Goal: Task Accomplishment & Management: Complete application form

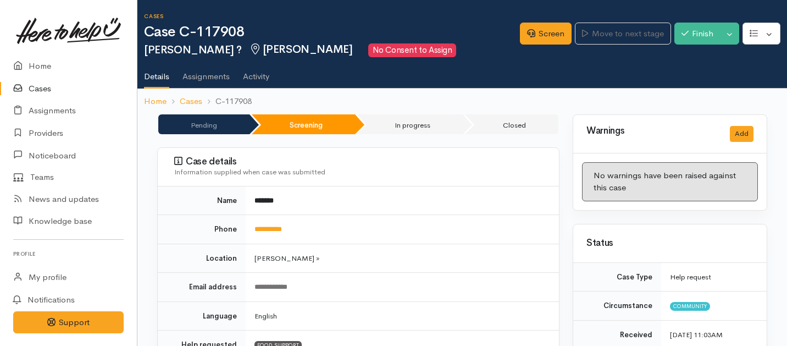
scroll to position [68, 0]
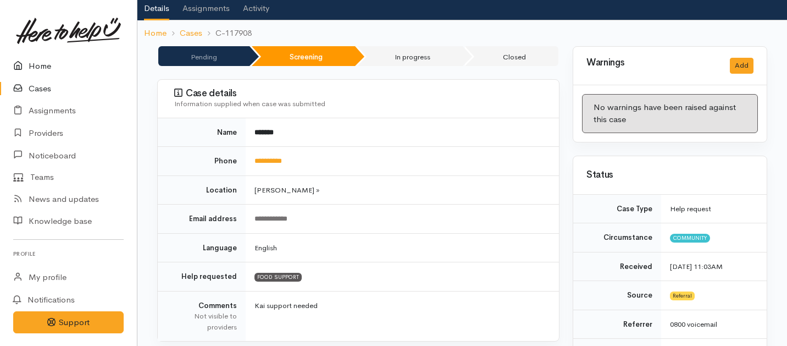
click at [43, 67] on link "Home" at bounding box center [68, 66] width 137 height 23
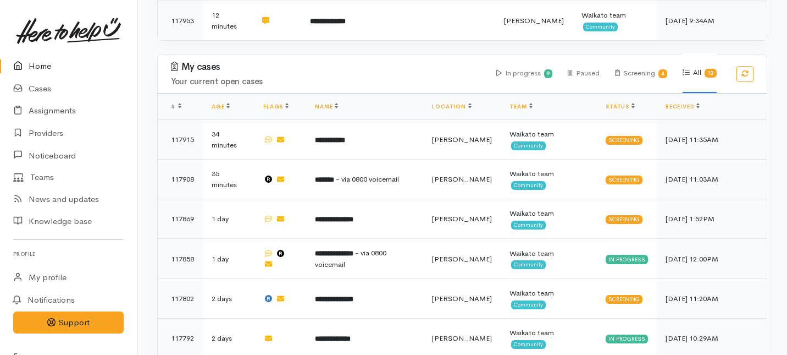
scroll to position [856, 0]
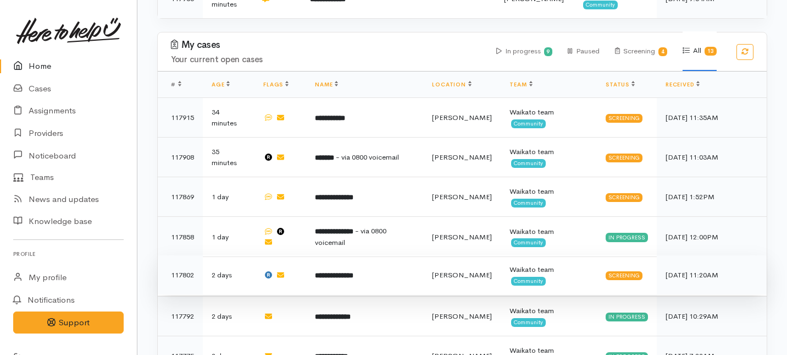
click at [309, 255] on td "**********" at bounding box center [364, 275] width 117 height 40
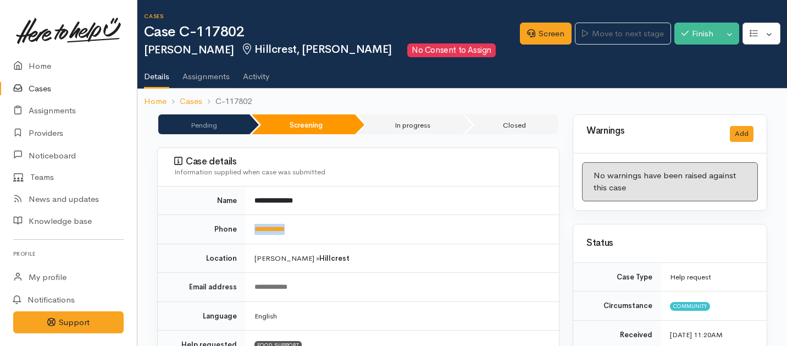
drag, startPoint x: 312, startPoint y: 230, endPoint x: 250, endPoint y: 229, distance: 61.6
click at [251, 229] on td "**********" at bounding box center [402, 229] width 313 height 29
copy link "**********"
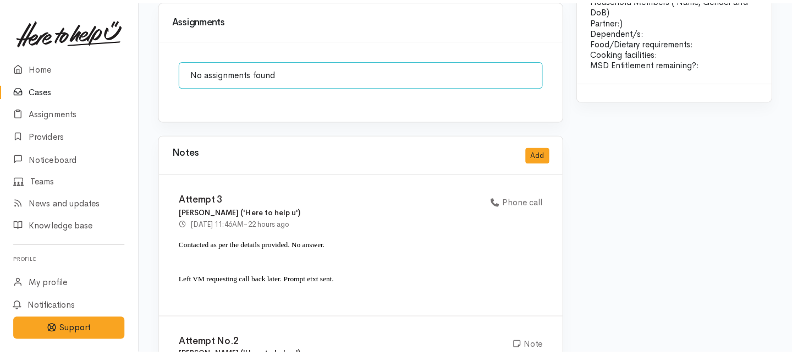
scroll to position [1107, 0]
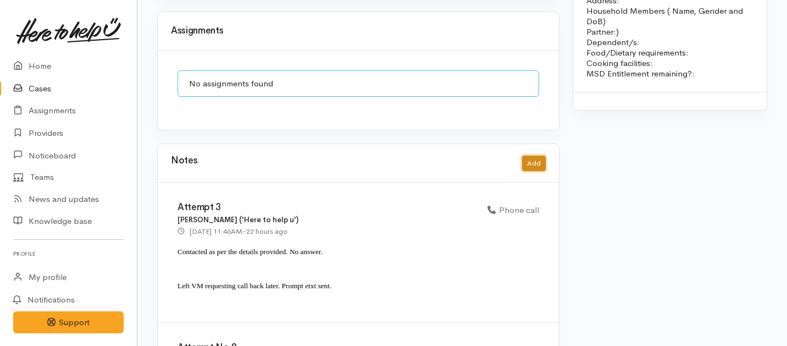
click at [528, 156] on button "Add" at bounding box center [534, 164] width 24 height 16
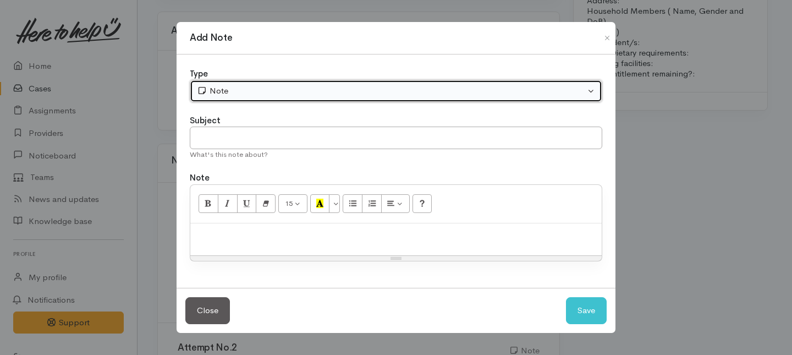
click at [245, 82] on button "Note" at bounding box center [396, 91] width 412 height 23
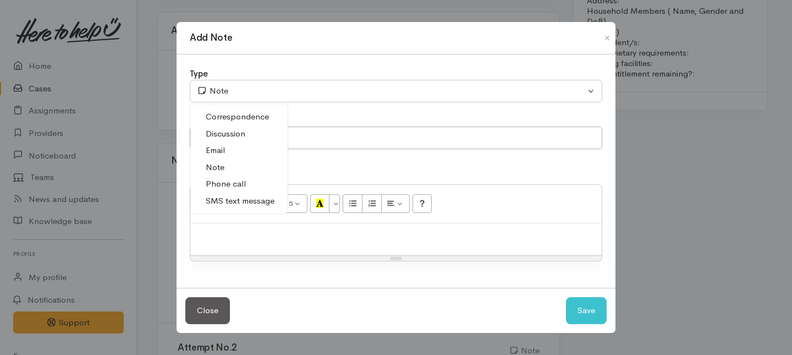
click at [226, 181] on span "Phone call" at bounding box center [226, 184] width 40 height 13
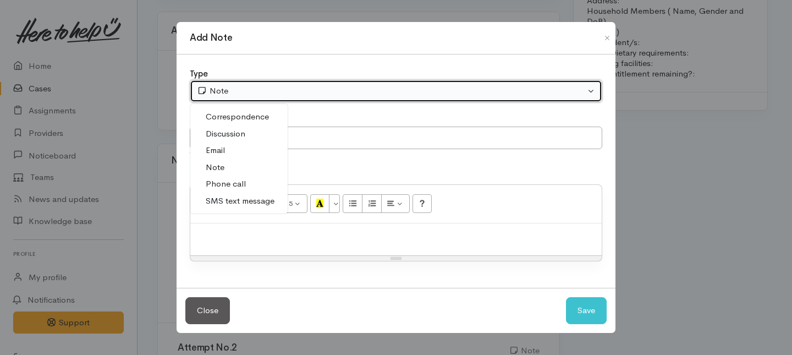
select select "3"
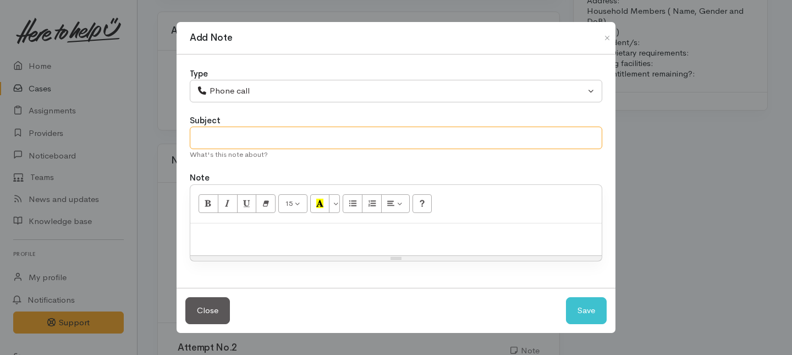
click at [240, 142] on input "text" at bounding box center [396, 137] width 412 height 23
type input "Unable to make contact"
click at [284, 234] on p at bounding box center [396, 235] width 400 height 13
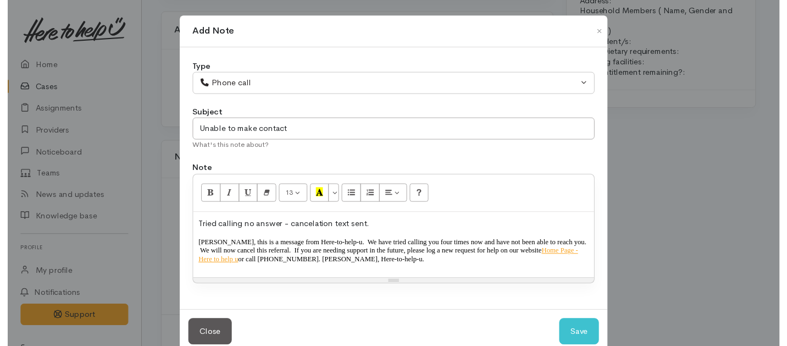
scroll to position [23, 0]
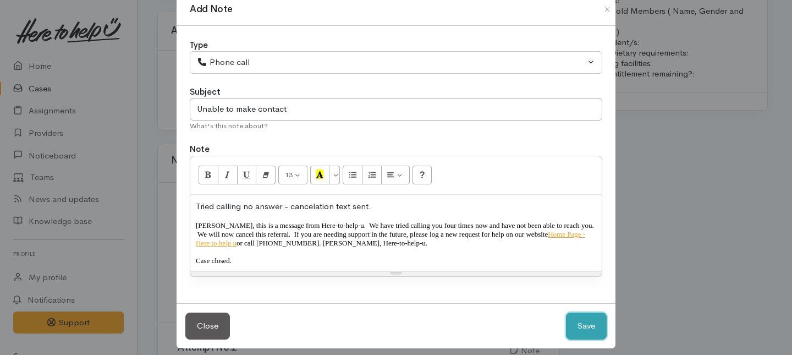
click at [586, 316] on button "Save" at bounding box center [586, 325] width 41 height 27
select select "1"
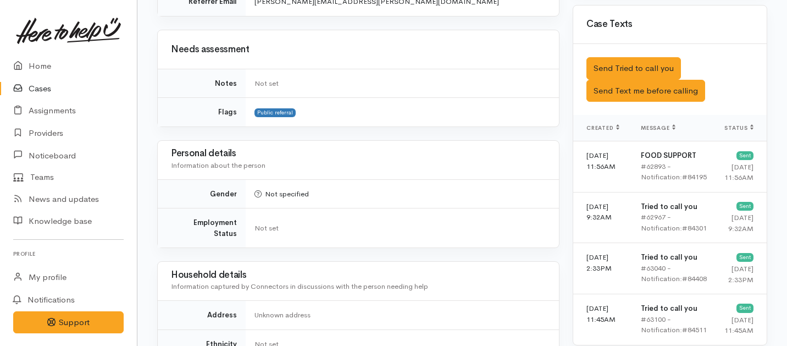
scroll to position [0, 0]
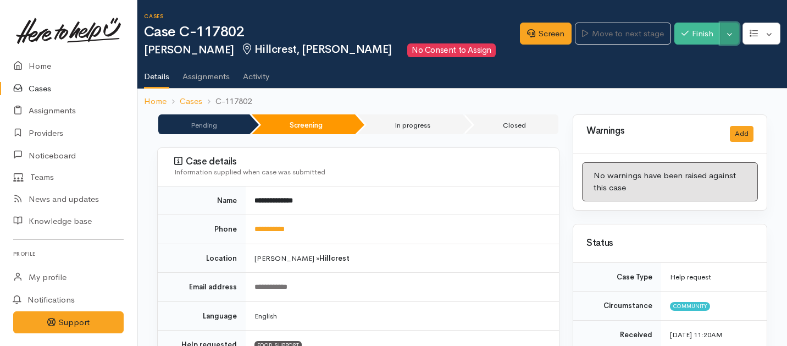
click at [730, 38] on button "Toggle Dropdown" at bounding box center [729, 34] width 19 height 23
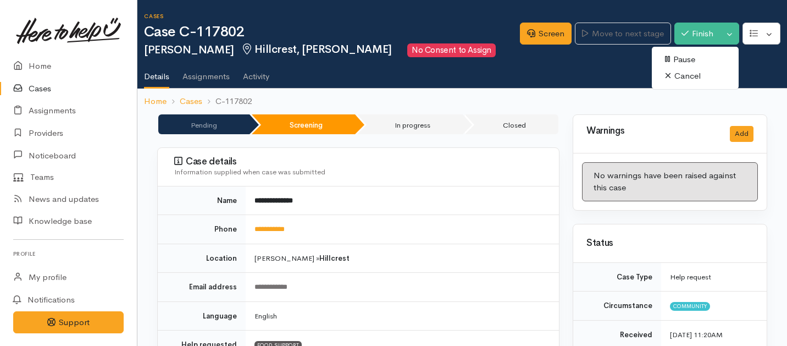
click at [675, 74] on link "Cancel" at bounding box center [695, 76] width 87 height 17
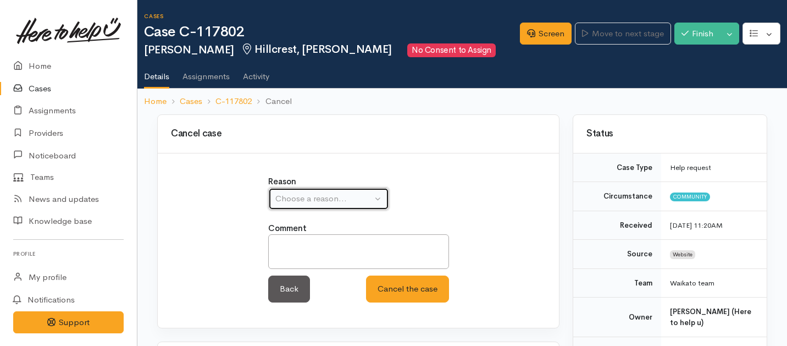
click at [343, 197] on div "Choose a reason..." at bounding box center [323, 198] width 97 height 13
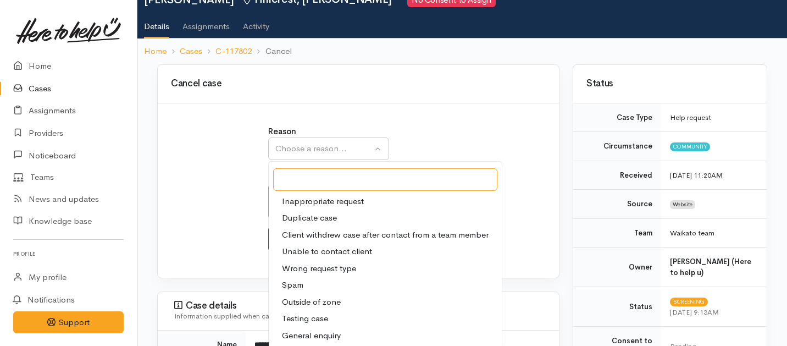
scroll to position [51, 0]
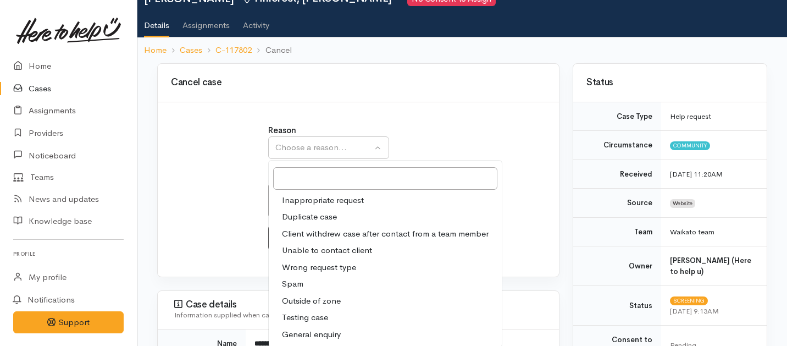
click at [329, 247] on span "Unable to contact client" at bounding box center [327, 250] width 90 height 13
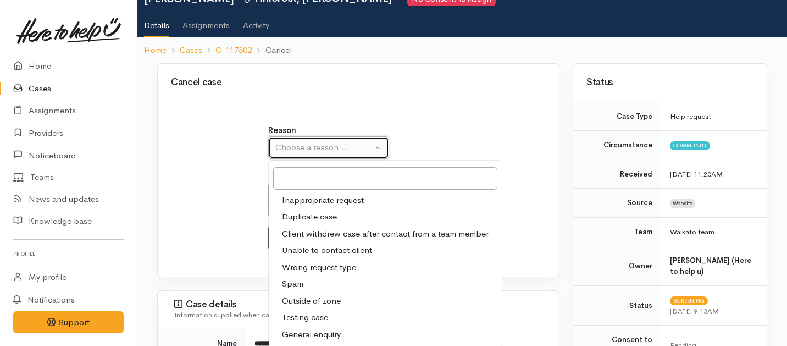
select select "4"
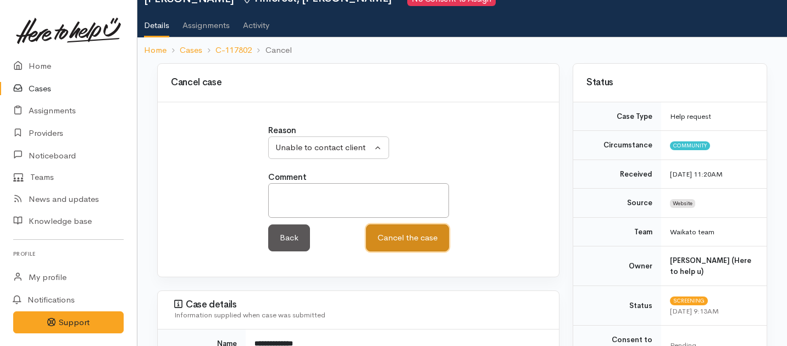
click at [391, 239] on button "Cancel the case" at bounding box center [407, 237] width 83 height 27
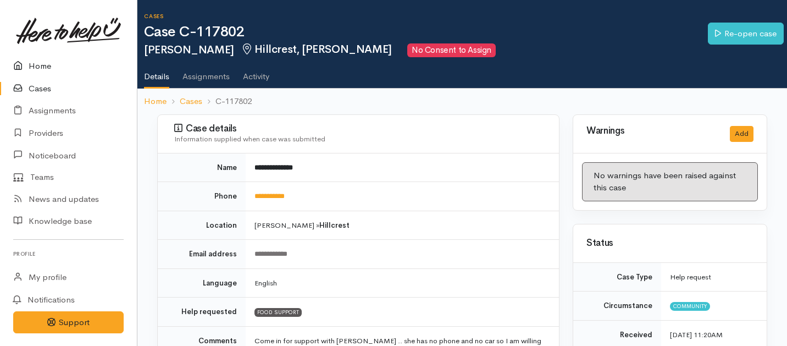
click at [38, 62] on link "Home" at bounding box center [68, 66] width 137 height 23
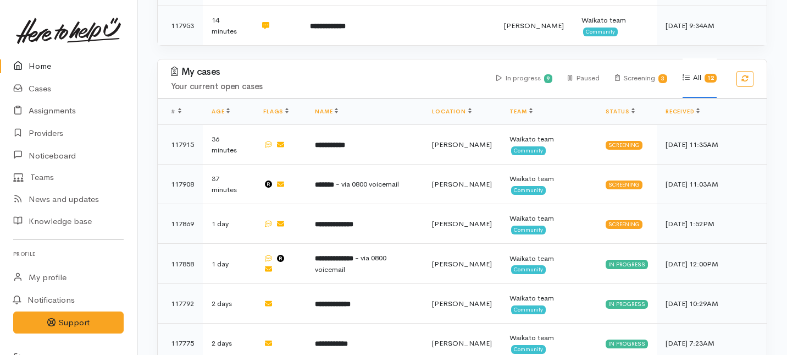
scroll to position [748, 0]
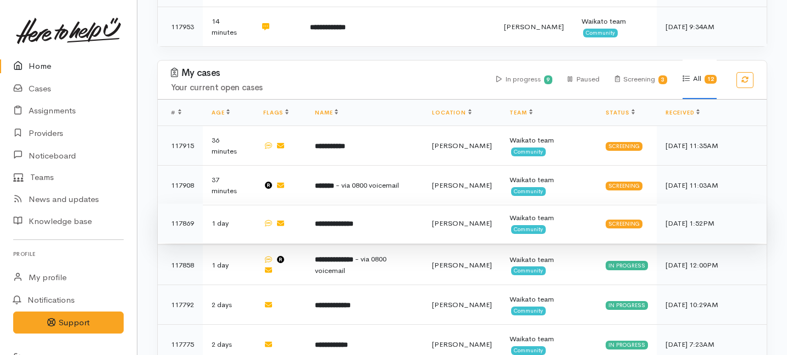
click at [340, 203] on td "**********" at bounding box center [364, 223] width 117 height 40
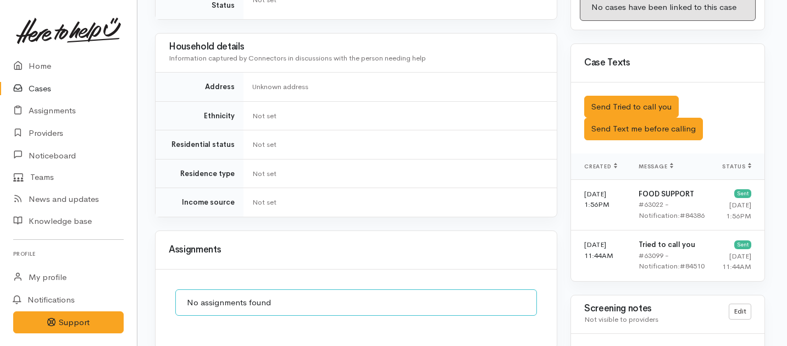
scroll to position [601, 2]
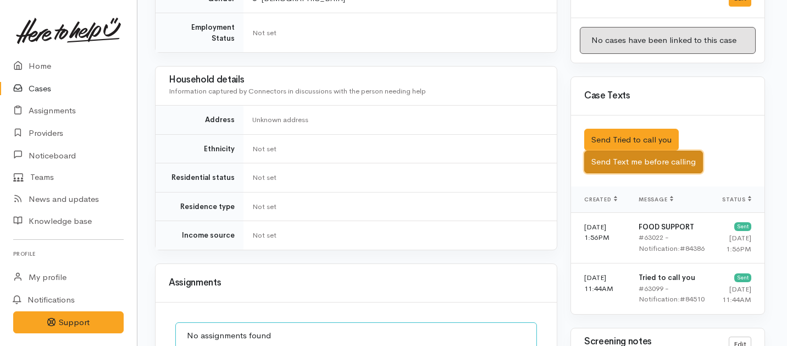
click at [633, 151] on button "Send Text me before calling" at bounding box center [643, 162] width 119 height 23
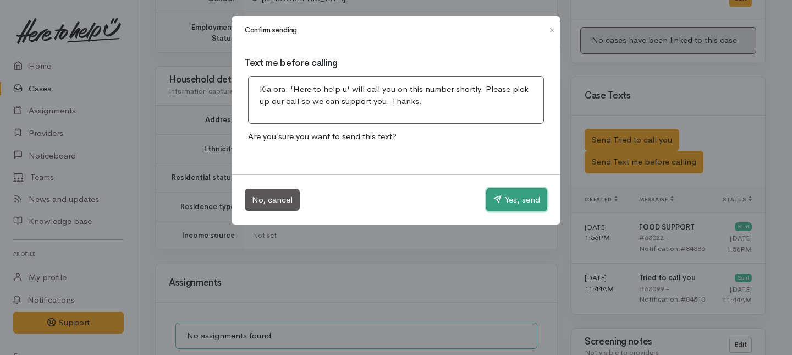
click at [509, 199] on button "Yes, send" at bounding box center [516, 199] width 61 height 23
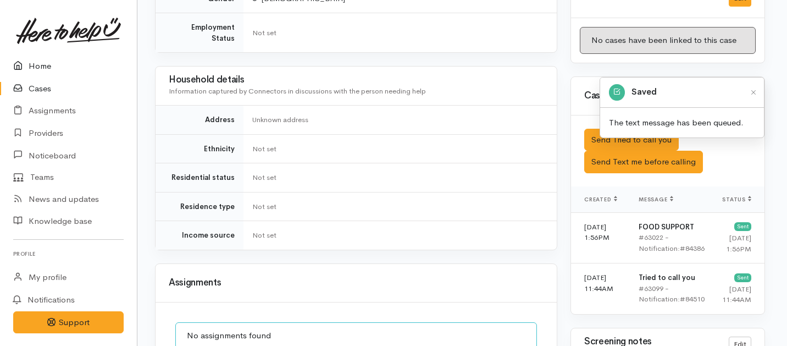
click at [38, 70] on link "Home" at bounding box center [68, 66] width 137 height 23
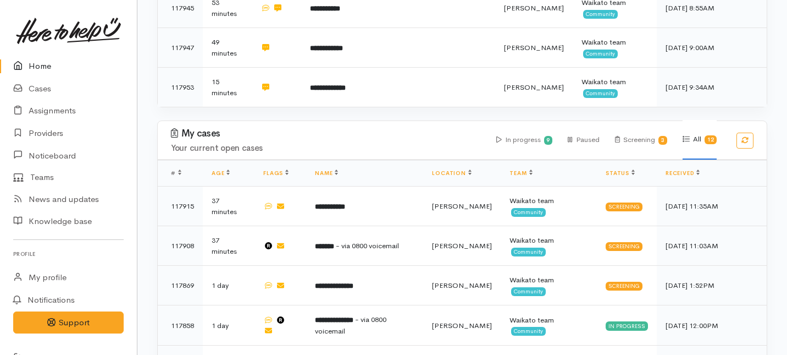
scroll to position [673, 0]
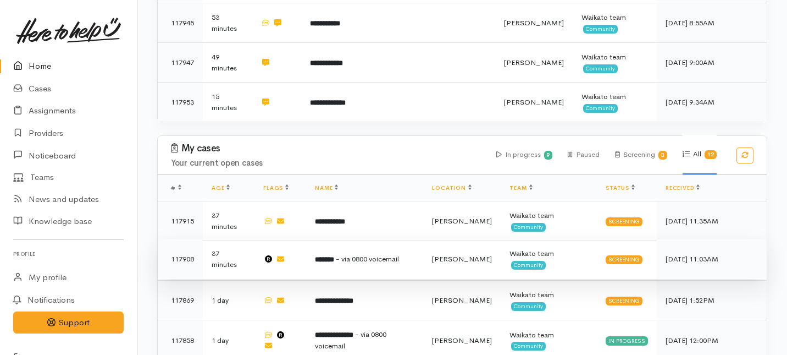
click at [343, 239] on td "******* - via 0800 voicemail" at bounding box center [364, 259] width 117 height 40
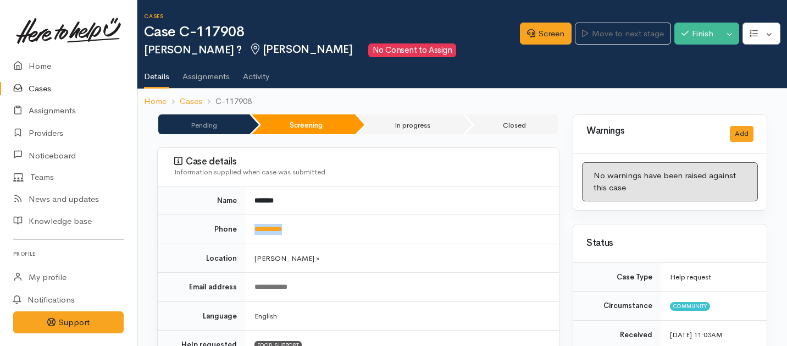
drag, startPoint x: 307, startPoint y: 233, endPoint x: 249, endPoint y: 229, distance: 58.4
click at [249, 229] on td "**********" at bounding box center [402, 229] width 313 height 29
copy link "**********"
click at [542, 32] on link "Screen" at bounding box center [546, 34] width 52 height 23
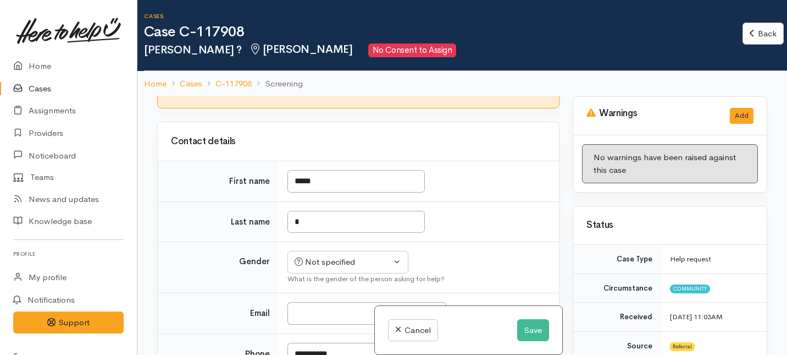
scroll to position [230, 0]
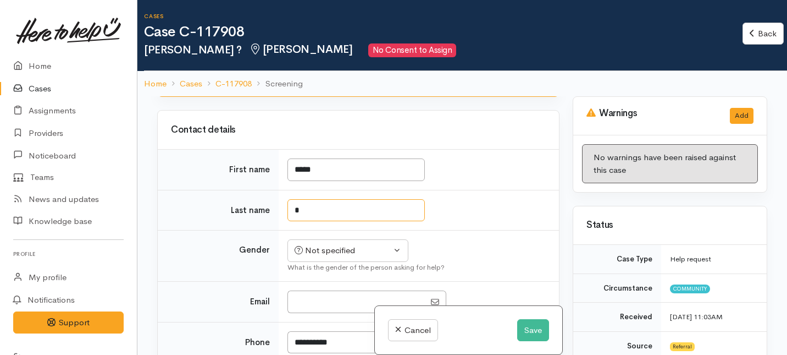
click at [305, 222] on input "*" at bounding box center [356, 210] width 137 height 23
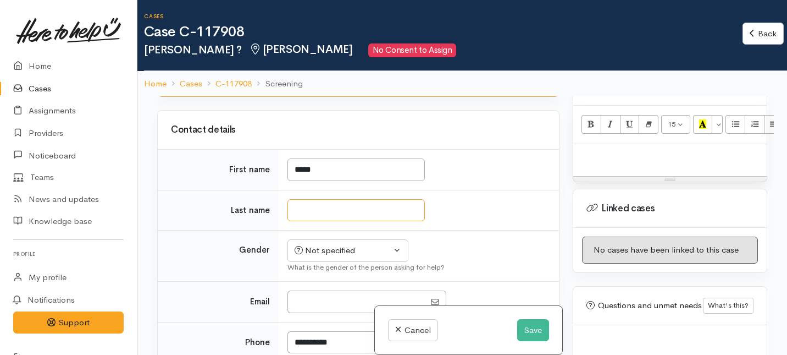
scroll to position [732, 0]
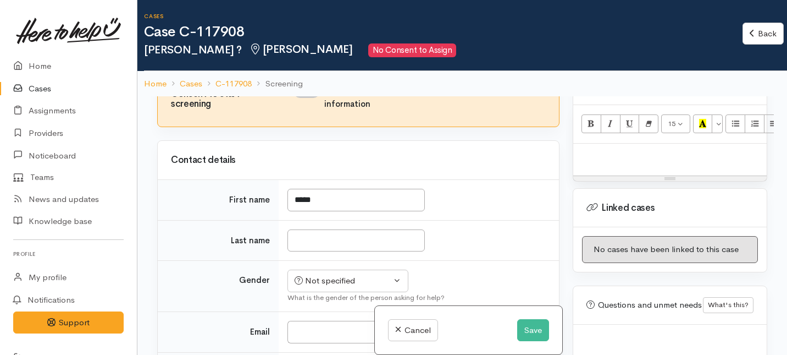
click at [603, 150] on p at bounding box center [670, 155] width 183 height 13
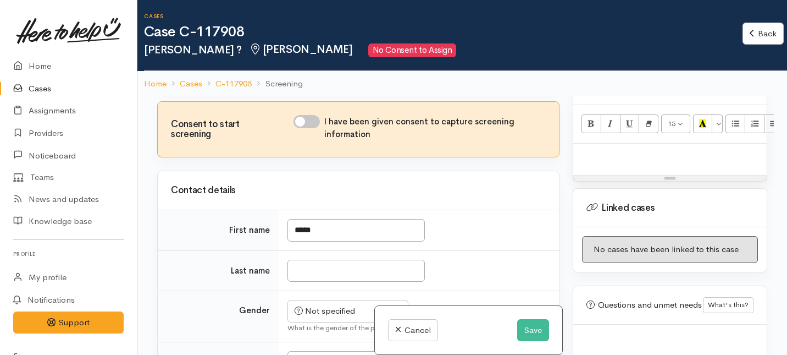
scroll to position [51, 0]
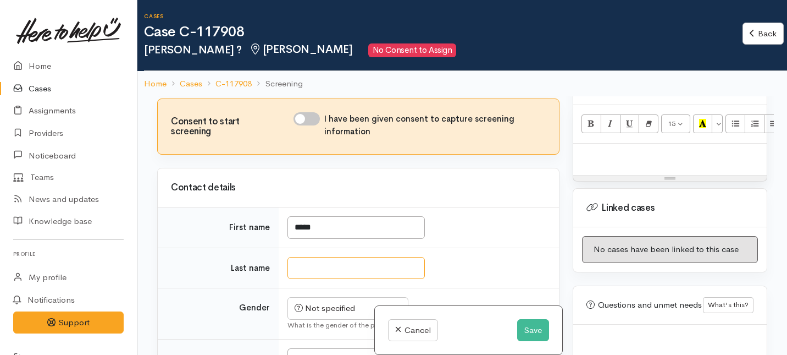
click at [301, 276] on input "Last name" at bounding box center [356, 268] width 137 height 23
drag, startPoint x: 659, startPoint y: 184, endPoint x: 642, endPoint y: 178, distance: 18.1
click at [658, 189] on div "Linked cases" at bounding box center [670, 208] width 194 height 38
click at [610, 151] on div at bounding box center [670, 160] width 194 height 32
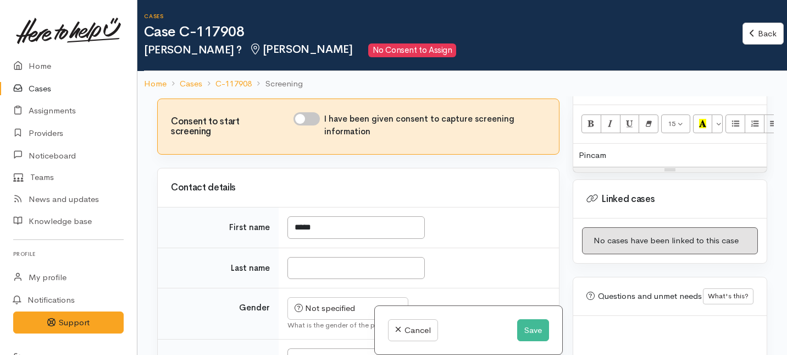
click at [592, 144] on div "Pincam" at bounding box center [670, 156] width 194 height 24
click at [646, 148] on div "Pinckham" at bounding box center [670, 156] width 194 height 24
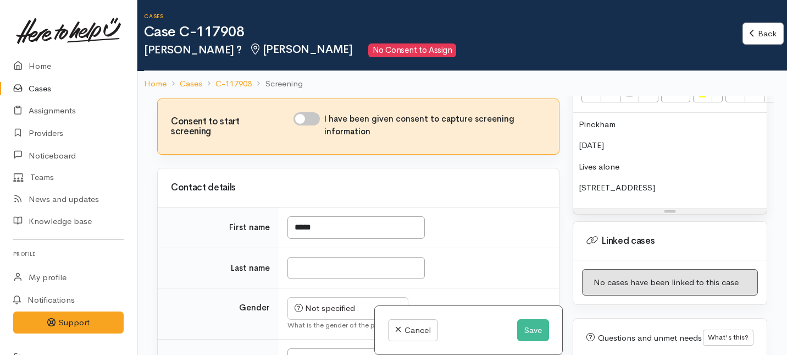
scroll to position [752, 0]
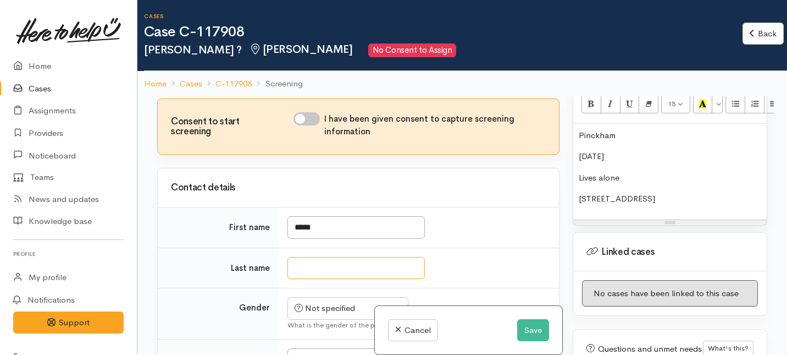
click at [306, 268] on input "Last name" at bounding box center [356, 268] width 137 height 23
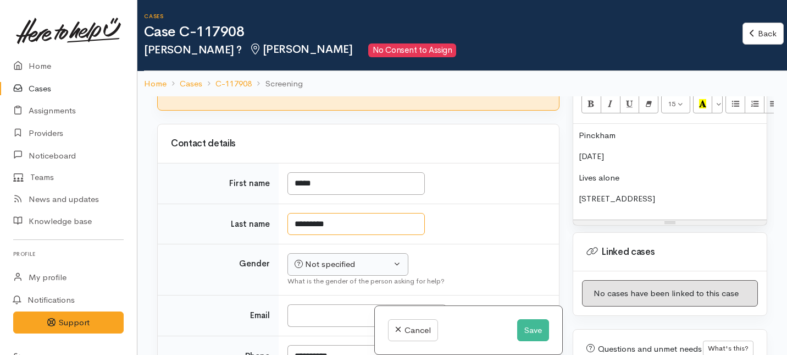
type input "********"
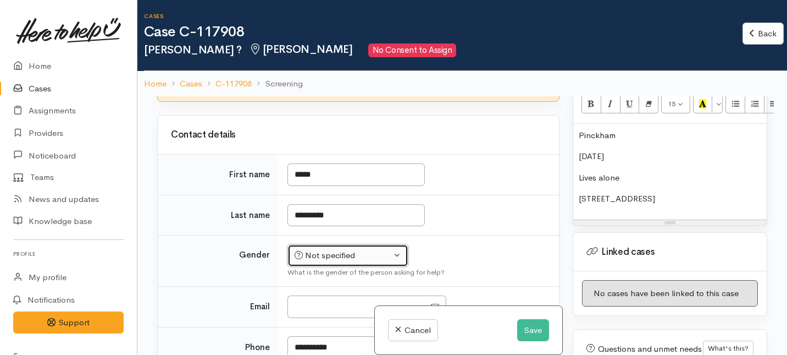
click at [330, 262] on div "Not specified" at bounding box center [343, 255] width 97 height 13
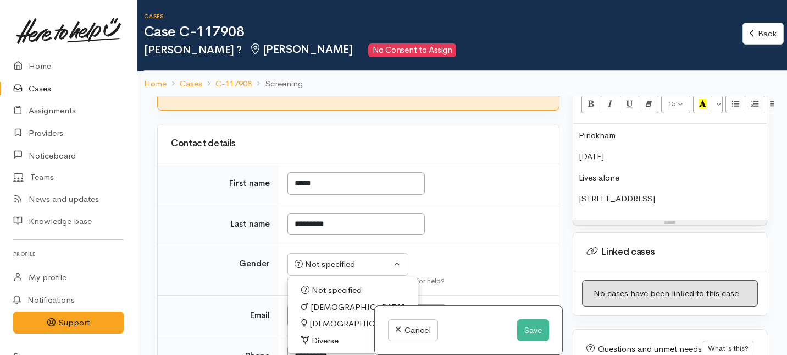
click at [323, 307] on span "[DEMOGRAPHIC_DATA]" at bounding box center [358, 307] width 94 height 13
select select "[DEMOGRAPHIC_DATA]"
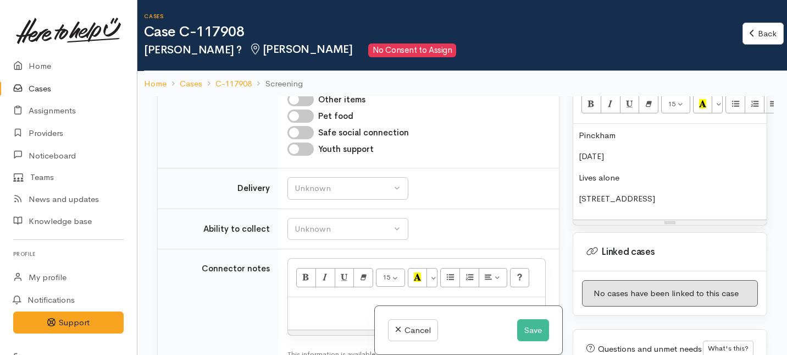
scroll to position [691, 0]
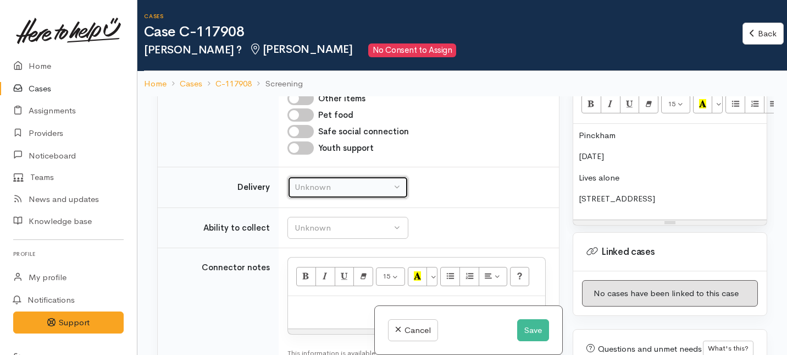
click at [347, 186] on div "Unknown" at bounding box center [343, 187] width 97 height 13
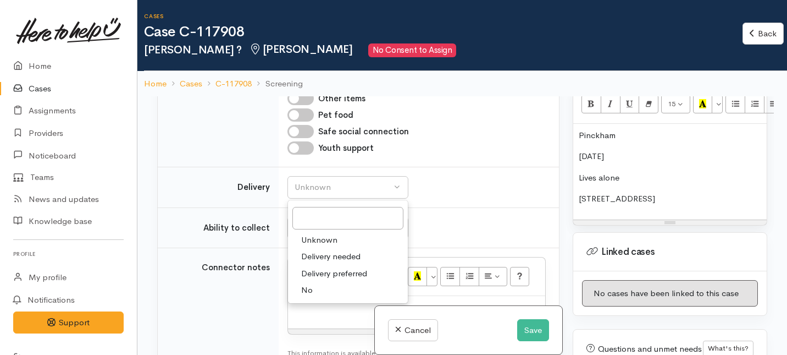
click at [319, 287] on link "No" at bounding box center [348, 290] width 120 height 17
select select "1"
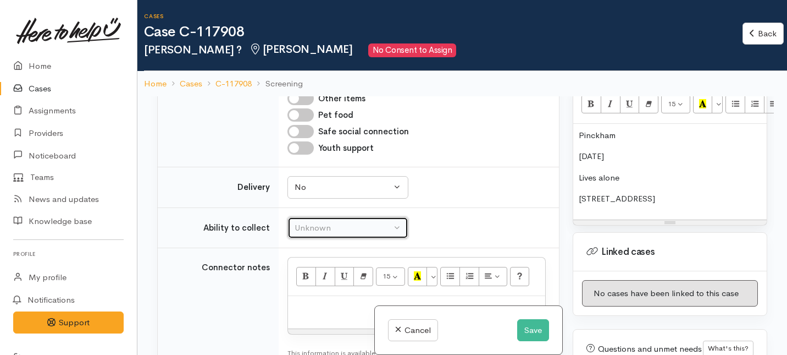
click at [338, 224] on div "Unknown" at bounding box center [343, 228] width 97 height 13
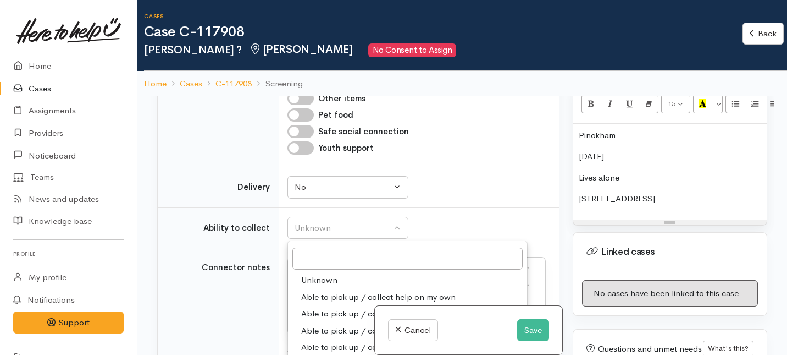
click at [326, 295] on span "Able to pick up / collect help on my own" at bounding box center [378, 297] width 154 height 13
select select "2"
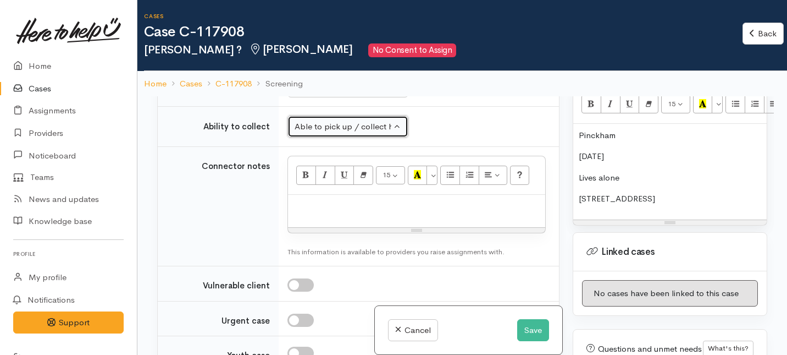
scroll to position [813, 0]
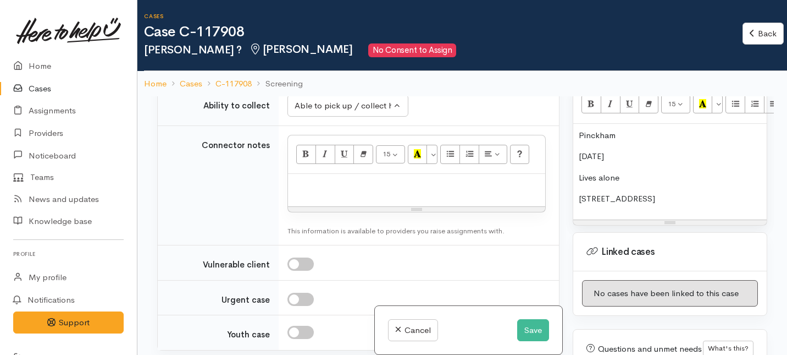
click at [704, 192] on p "102 Peachgrove road, Hamilton" at bounding box center [670, 198] width 183 height 13
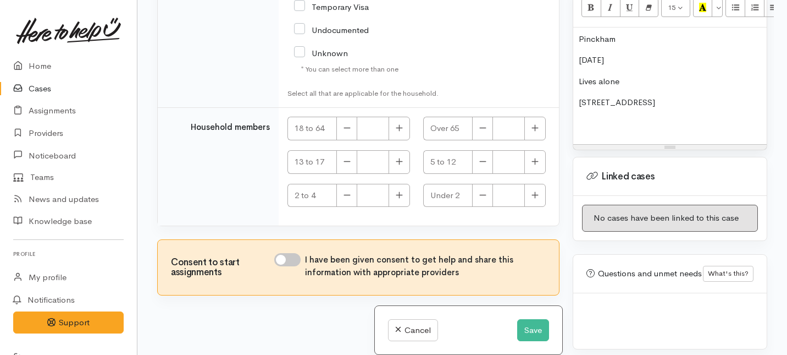
scroll to position [1847, 0]
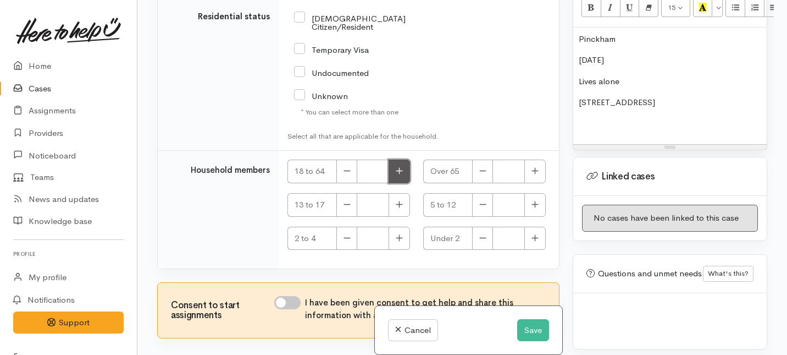
click at [396, 167] on icon "button" at bounding box center [399, 171] width 7 height 8
click at [344, 170] on icon "button" at bounding box center [347, 170] width 7 height 1
type input "0"
click at [535, 162] on button "button" at bounding box center [535, 171] width 21 height 24
type input "1"
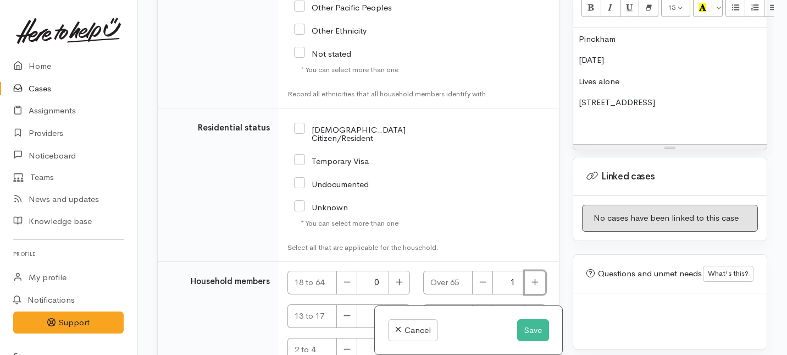
scroll to position [1736, 0]
click at [299, 125] on input "NZ Citizen/Resident" at bounding box center [369, 133] width 151 height 18
checkbox input "true"
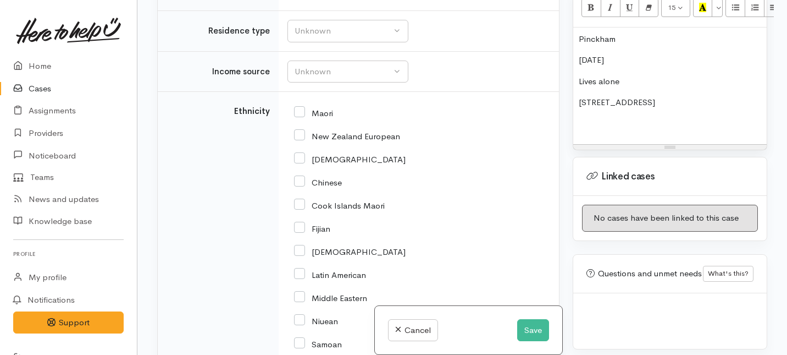
scroll to position [1259, 0]
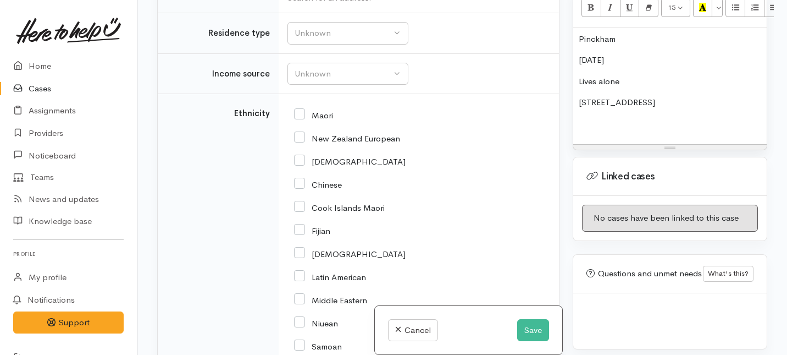
click at [301, 136] on input "New Zealand European" at bounding box center [347, 138] width 106 height 10
checkbox input "true"
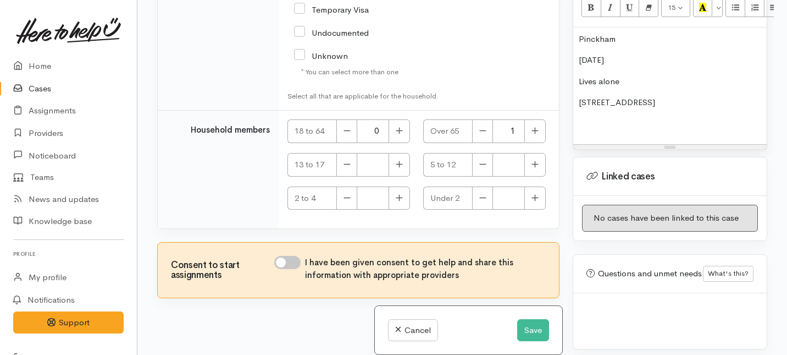
scroll to position [1890, 0]
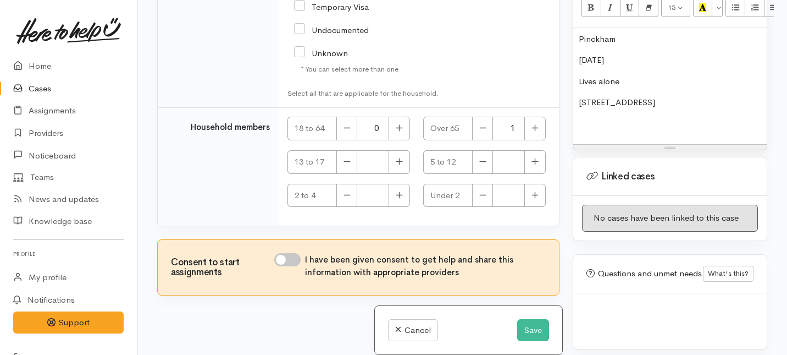
click at [292, 253] on input "I have been given consent to get help and share this information with appropria…" at bounding box center [287, 259] width 26 height 13
checkbox input "true"
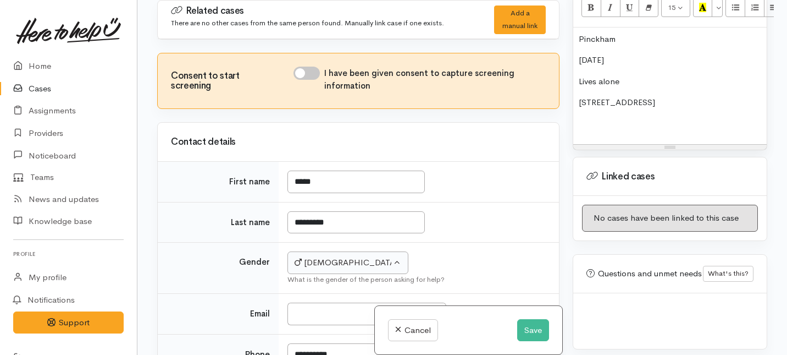
scroll to position [86, 0]
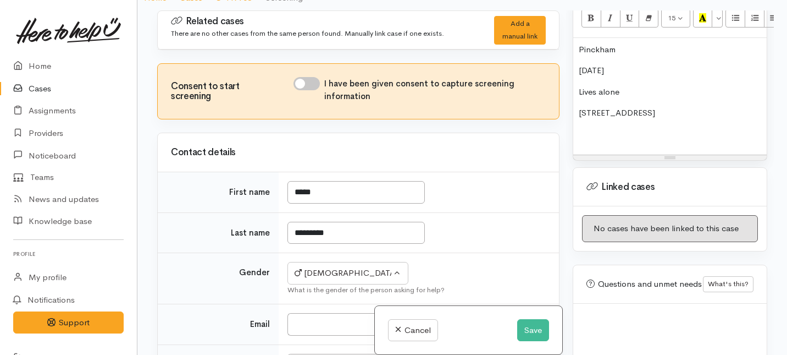
click at [312, 79] on input "I have been given consent to capture screening information" at bounding box center [307, 83] width 26 height 13
checkbox input "true"
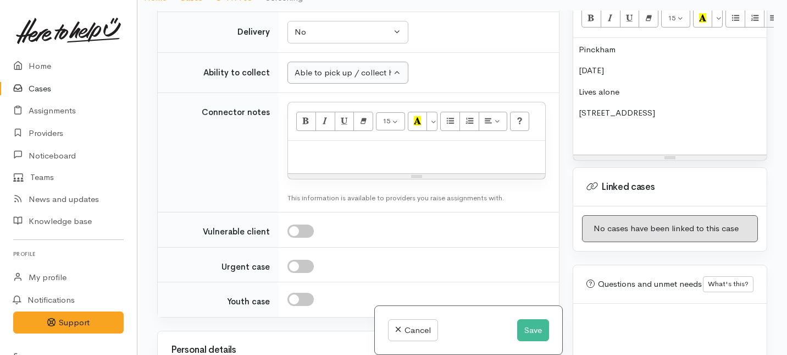
scroll to position [776, 0]
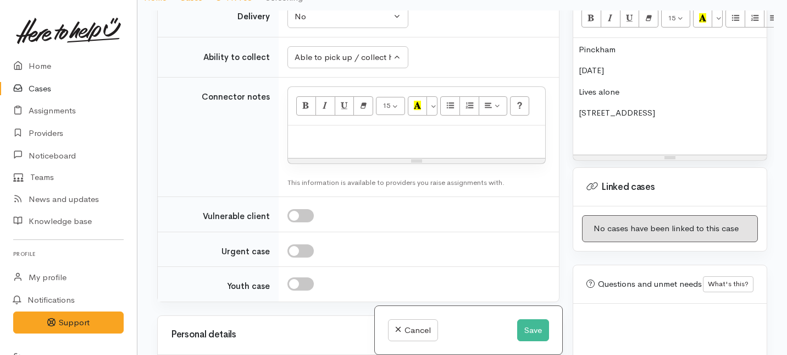
click at [345, 122] on div "15 8 9 10 11 12 14 18 24 36 Background Color Transparent Select #ffff00 Text Co…" at bounding box center [416, 106] width 257 height 38
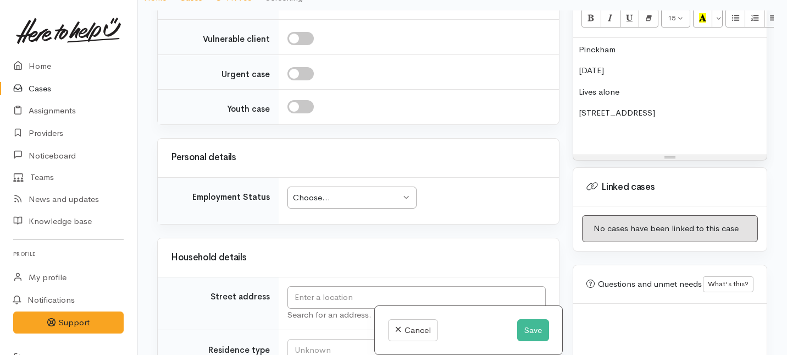
scroll to position [967, 0]
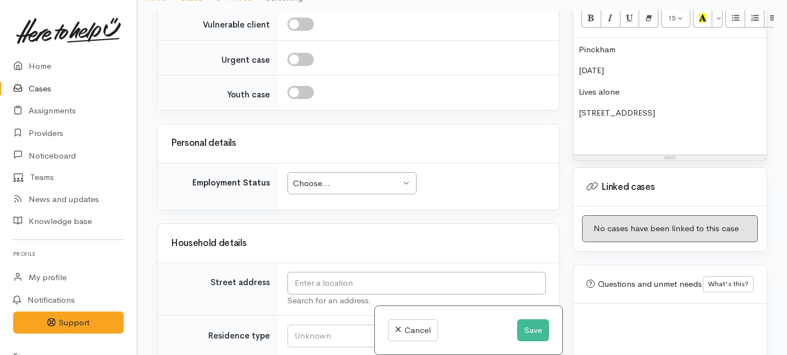
click at [336, 182] on div "Choose..." at bounding box center [347, 183] width 108 height 13
click at [395, 182] on div "Choose..." at bounding box center [347, 183] width 108 height 13
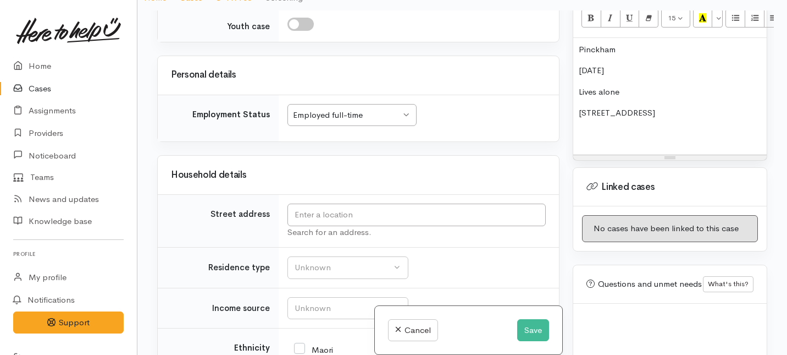
scroll to position [1036, 0]
click at [340, 213] on input "text" at bounding box center [417, 214] width 258 height 23
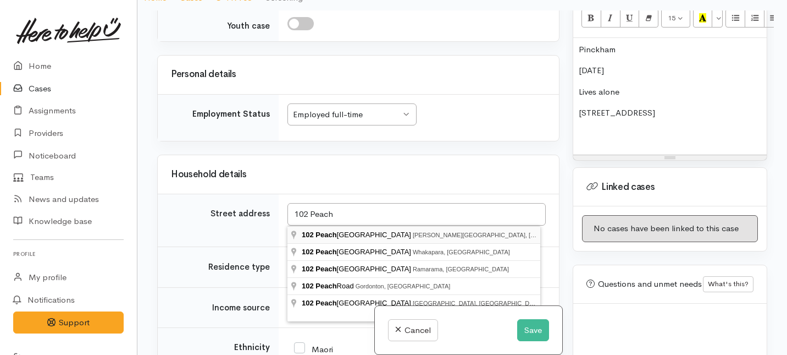
type input "102 Peachgrove Road, Hamilton East, Hamilton, New Zealand"
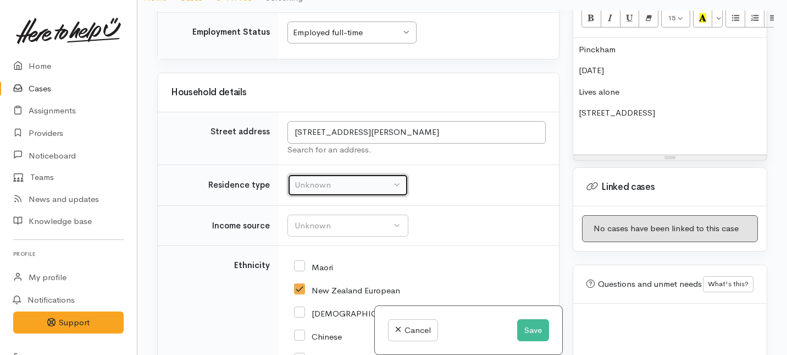
click at [349, 190] on div "Unknown" at bounding box center [343, 185] width 97 height 13
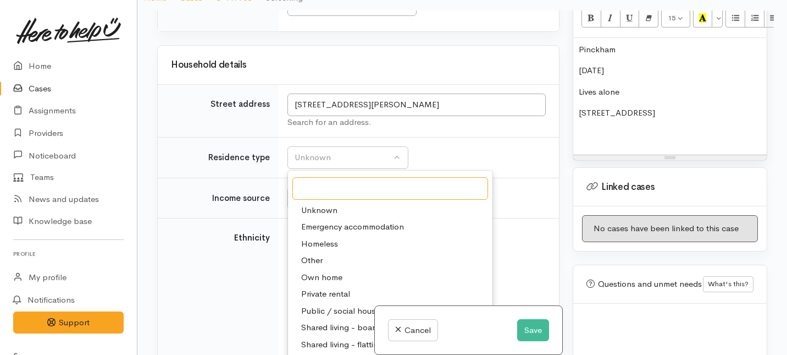
scroll to position [1149, 0]
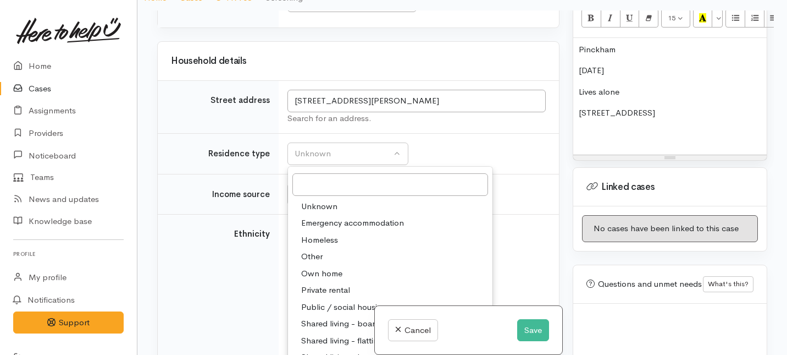
click at [328, 290] on span "Private rental" at bounding box center [325, 290] width 49 height 13
select select "2"
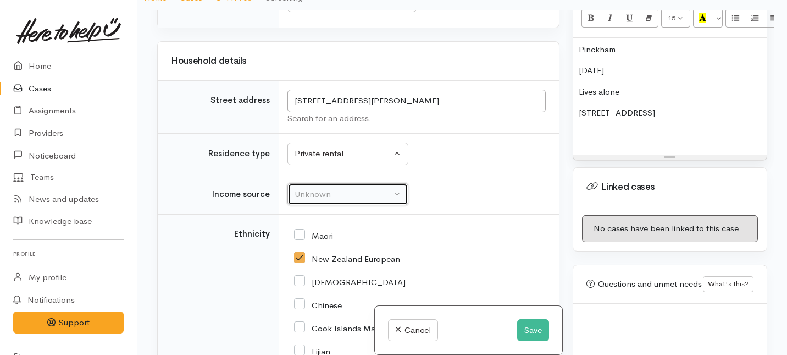
click at [331, 190] on div "Unknown" at bounding box center [343, 194] width 97 height 13
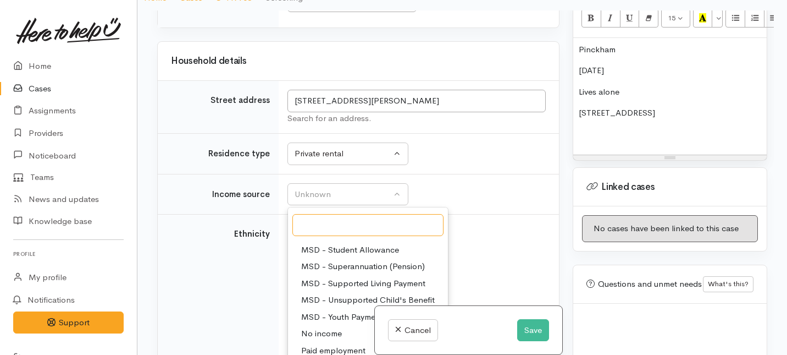
scroll to position [165, 0]
click at [322, 348] on span "Pension / Superannuation" at bounding box center [350, 350] width 98 height 13
select select "19"
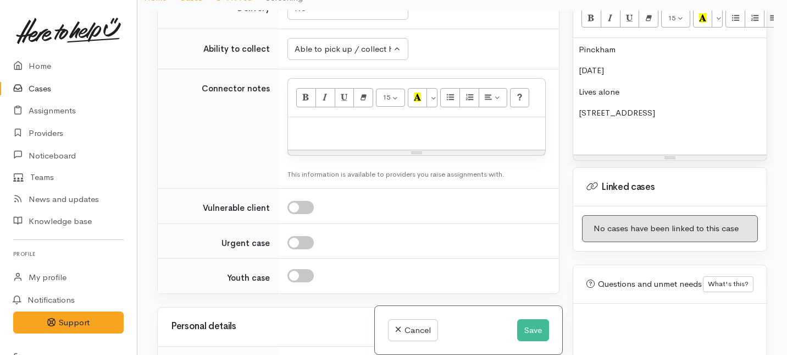
scroll to position [783, 0]
click at [339, 126] on p at bounding box center [417, 129] width 246 height 13
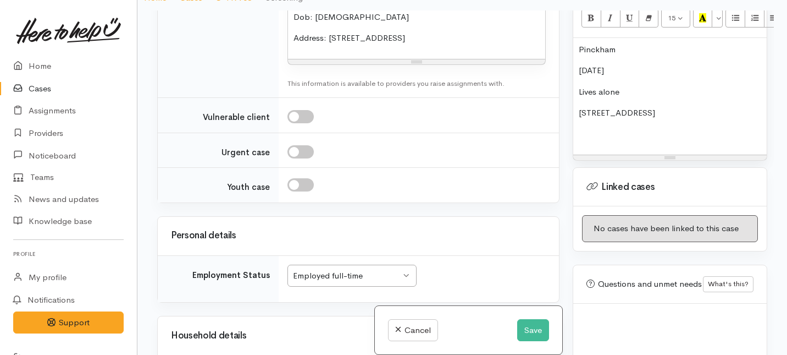
scroll to position [798, 0]
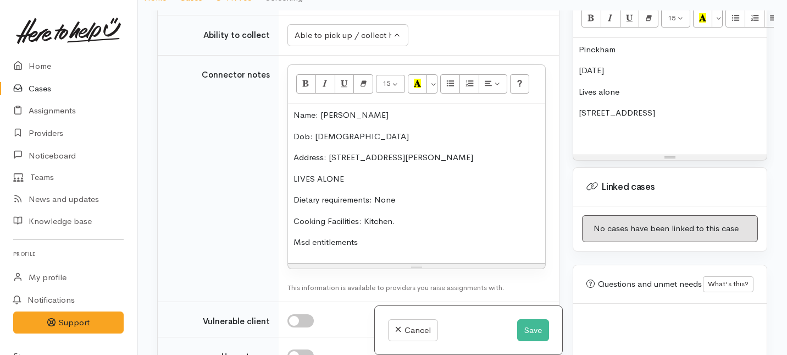
click at [308, 241] on p "Msd entitlements" at bounding box center [417, 242] width 246 height 13
click at [377, 238] on p "MSD entitlements" at bounding box center [417, 242] width 246 height 13
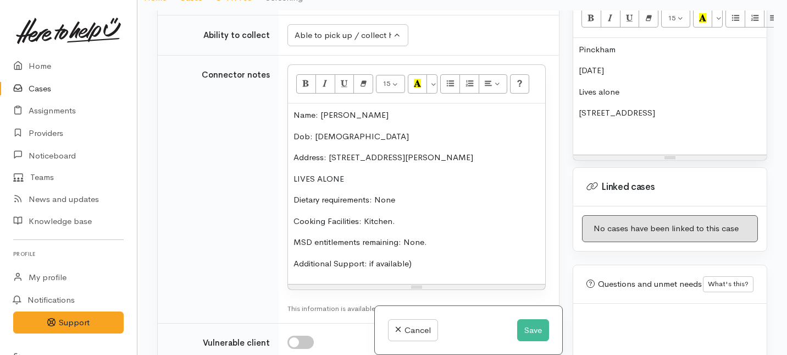
click at [371, 263] on p "Additional Support: if available)" at bounding box center [417, 263] width 246 height 13
click at [437, 262] on p "Additional Support: (if available)" at bounding box center [417, 263] width 246 height 13
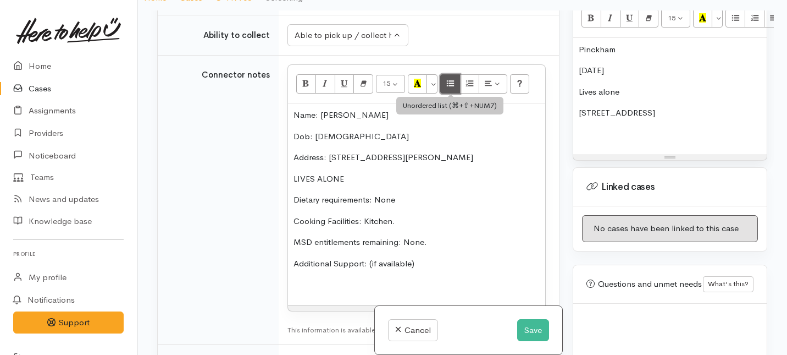
click at [450, 84] on icon "Unordered list (⌘+⇧+NUM7)" at bounding box center [450, 83] width 7 height 9
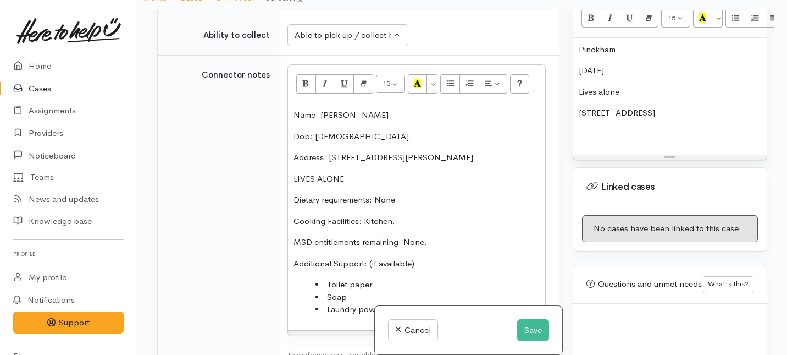
scroll to position [858, 0]
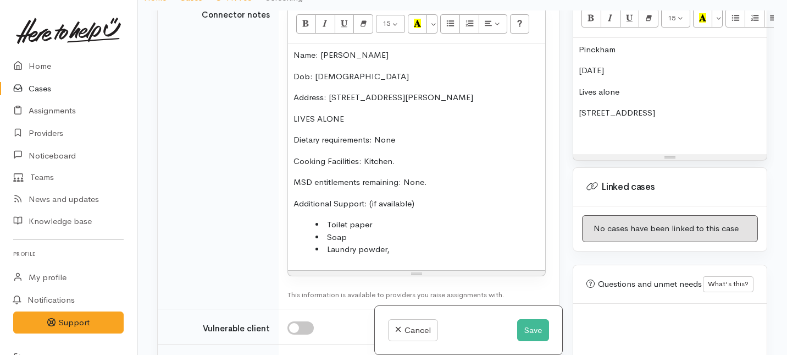
drag, startPoint x: 697, startPoint y: 106, endPoint x: 542, endPoint y: 19, distance: 178.5
click at [542, 19] on div "Related cases There are no other cases from the same person found. Manually lin…" at bounding box center [462, 187] width 623 height 355
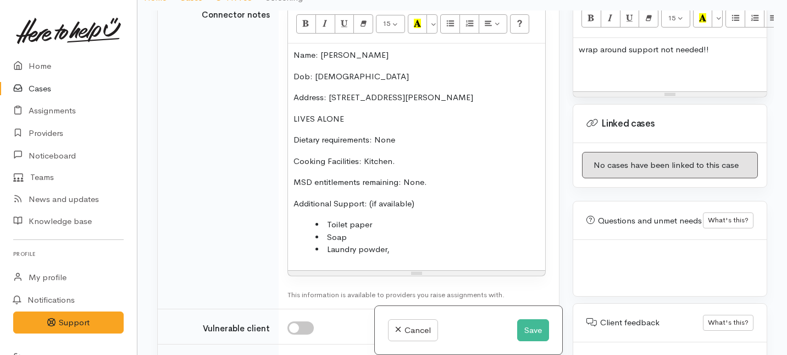
click at [578, 40] on div "wrap around support not needed!!" at bounding box center [670, 64] width 194 height 53
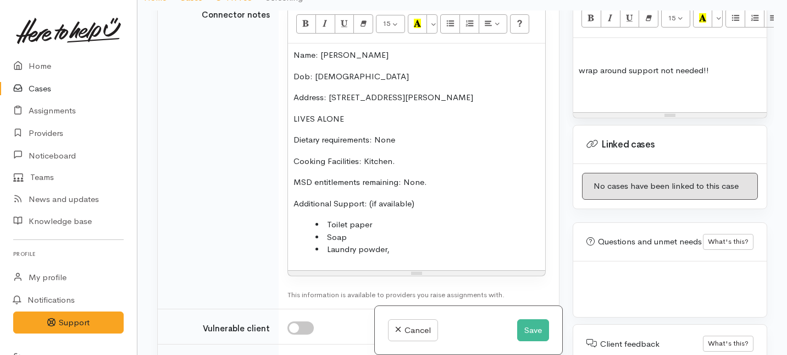
click at [586, 43] on p at bounding box center [670, 49] width 183 height 13
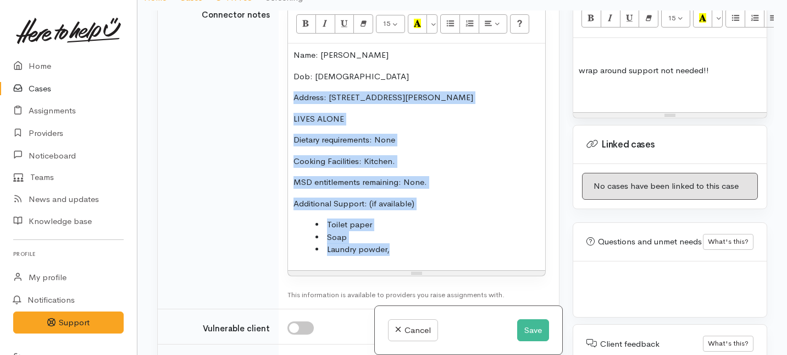
drag, startPoint x: 402, startPoint y: 253, endPoint x: 332, endPoint y: 90, distance: 177.8
click at [332, 90] on div "Name: Christopher Pinckham Dob: 21/4/1958 Address: 102 Peachgrove Rd, Hamilton …" at bounding box center [416, 156] width 257 height 227
click at [401, 250] on li "Laundry powder," at bounding box center [428, 249] width 224 height 13
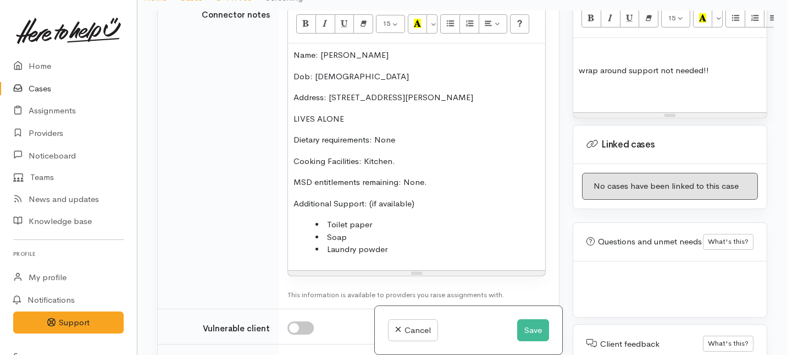
click at [402, 252] on li "Laundry powder" at bounding box center [428, 249] width 224 height 13
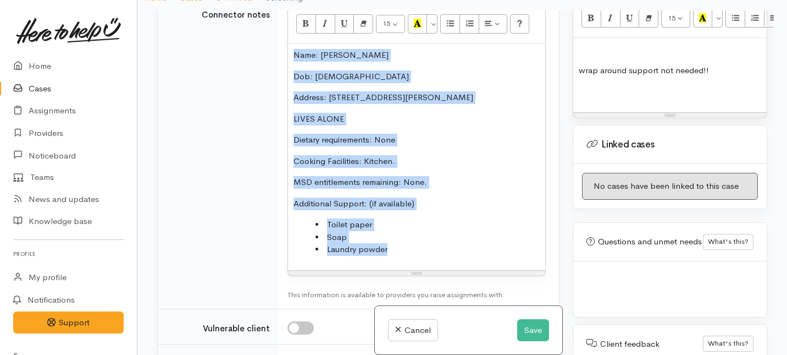
drag, startPoint x: 402, startPoint y: 252, endPoint x: 285, endPoint y: 49, distance: 234.3
click at [285, 49] on td "<p>Name: Christopher Pinckham</p><p>Dob: 21/4/1958<br></p><p>Address: 102 Peach…" at bounding box center [419, 152] width 280 height 313
copy div "Name: Christopher Pinckham Dob: 21/4/1958 Address: 102 Peachgrove Rd, Hamilton …"
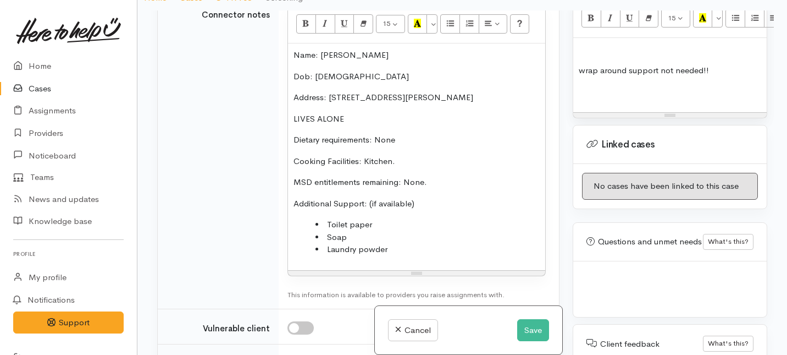
click at [590, 43] on p at bounding box center [670, 49] width 183 height 13
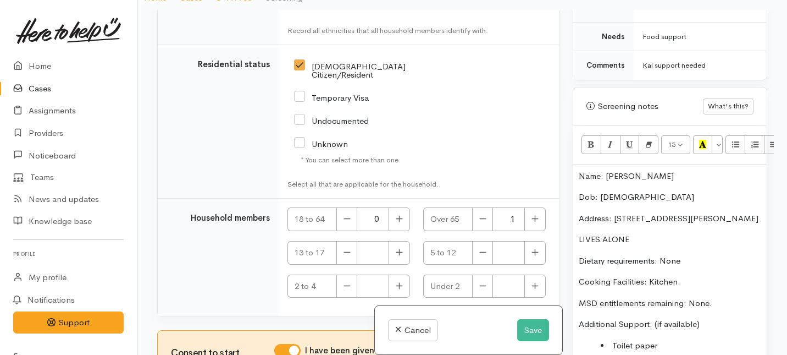
scroll to position [2084, 0]
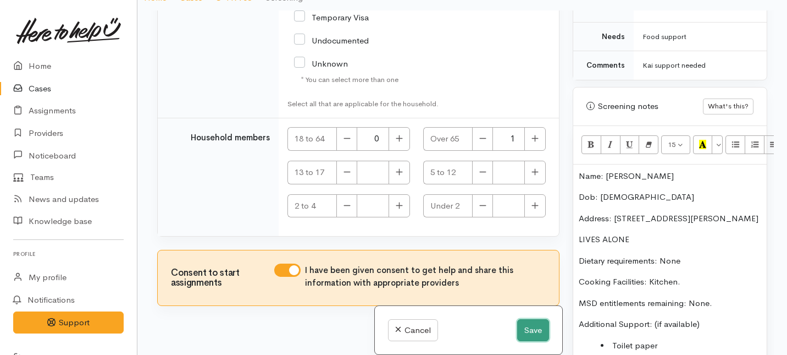
click at [528, 328] on button "Save" at bounding box center [533, 330] width 32 height 23
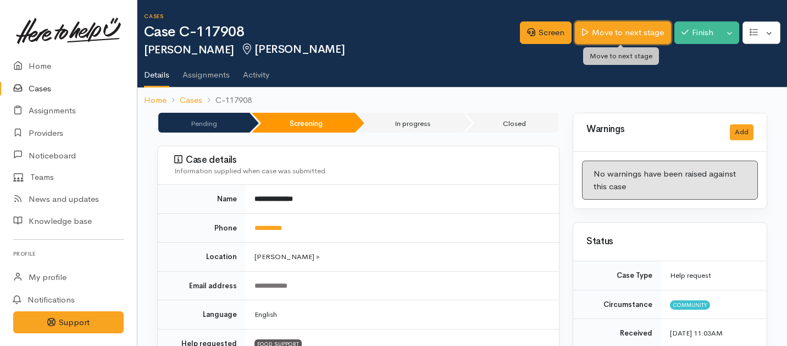
click at [598, 28] on link "Move to next stage" at bounding box center [623, 32] width 96 height 23
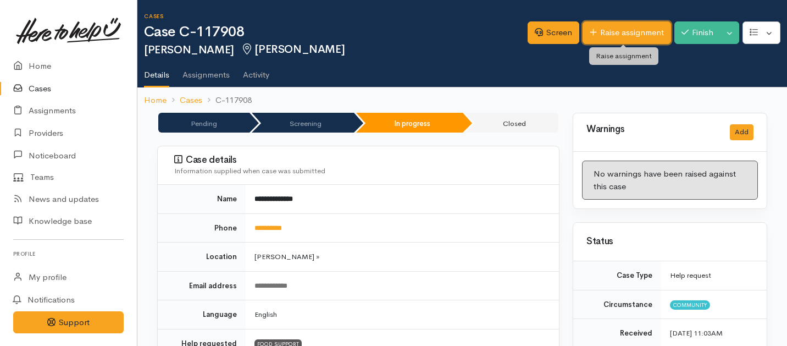
click at [609, 31] on link "Raise assignment" at bounding box center [627, 32] width 89 height 23
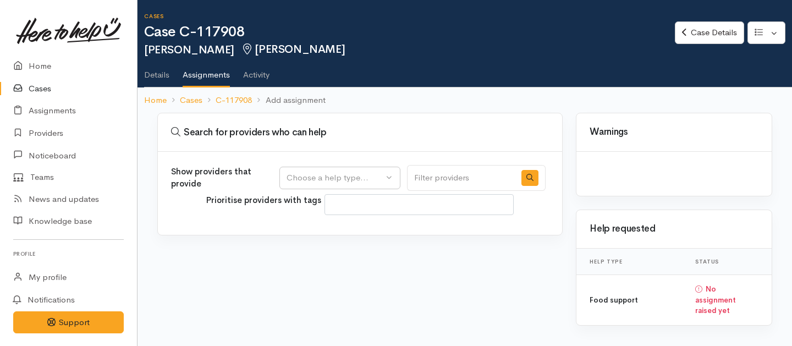
select select
click at [374, 175] on div "Choose a help type..." at bounding box center [334, 178] width 97 height 13
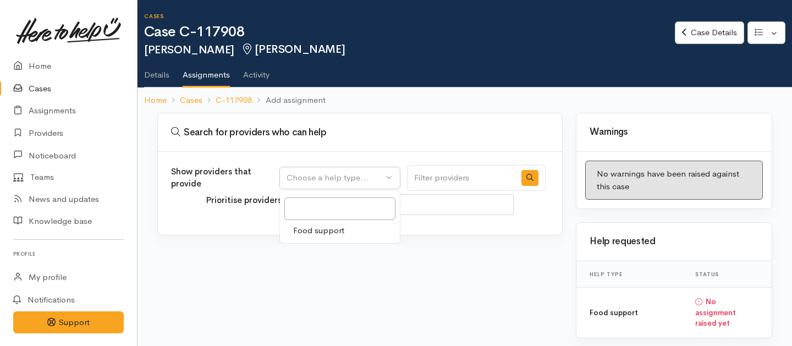
click at [340, 231] on span "Food support" at bounding box center [318, 230] width 51 height 13
select select "3"
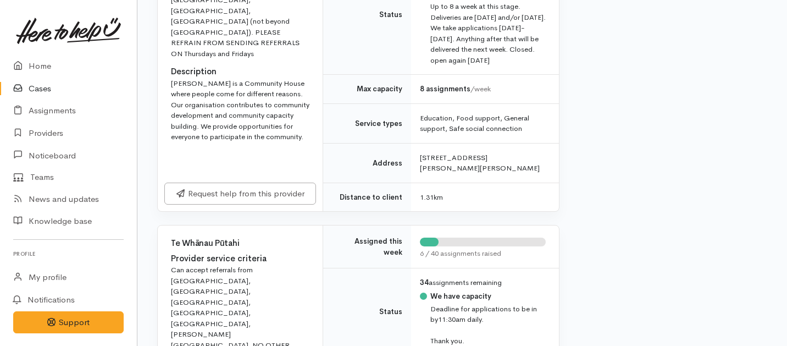
scroll to position [552, 0]
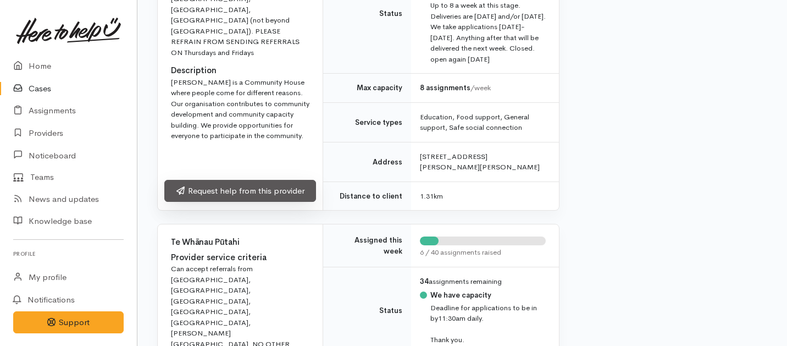
click at [280, 202] on link "Request help from this provider" at bounding box center [240, 191] width 152 height 23
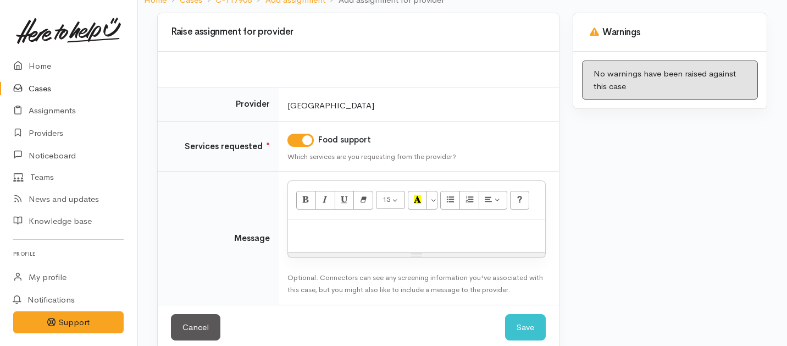
scroll to position [117, 0]
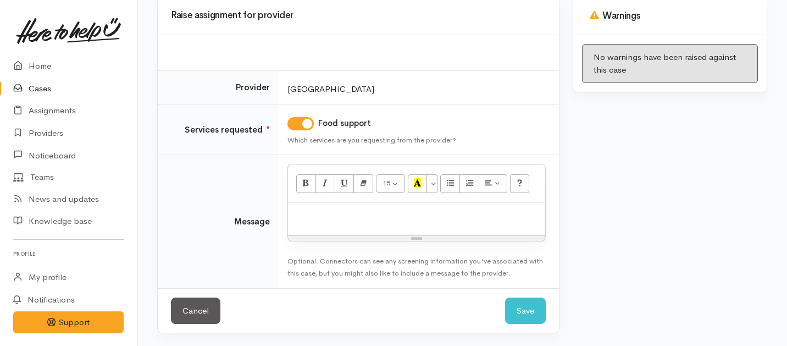
click at [338, 233] on div at bounding box center [416, 219] width 257 height 32
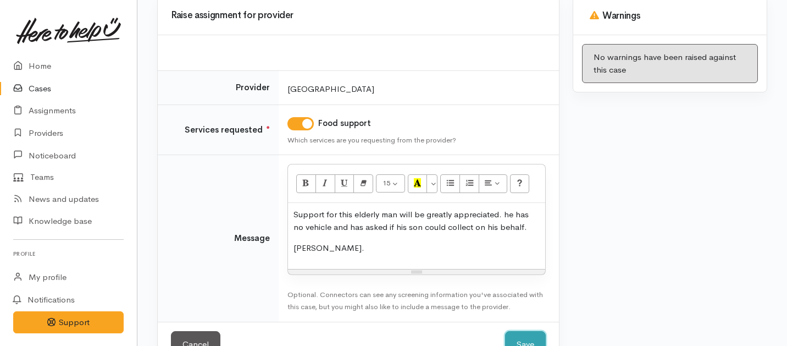
click at [521, 339] on button "Save" at bounding box center [525, 344] width 41 height 27
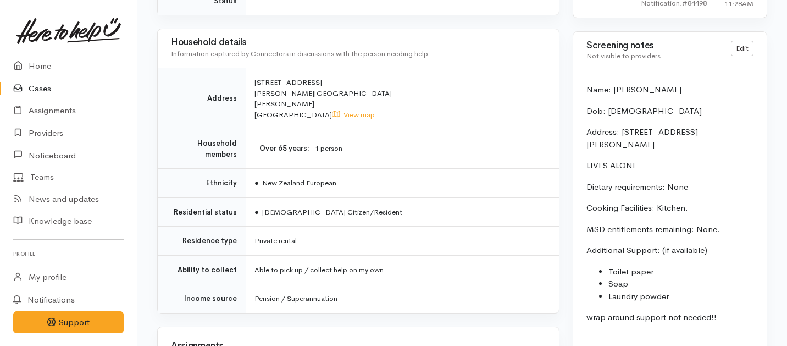
scroll to position [1327, 0]
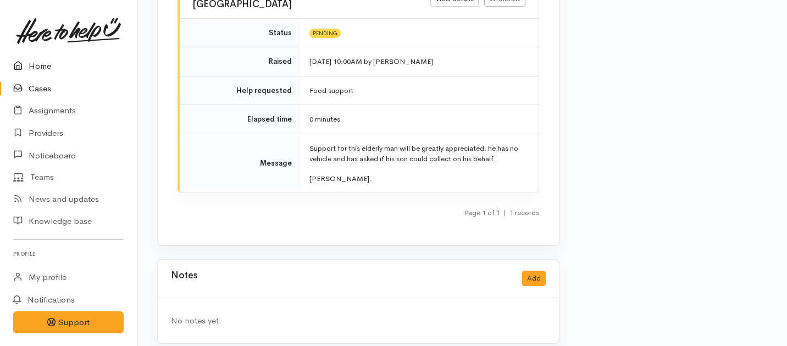
click at [37, 64] on link "Home" at bounding box center [68, 66] width 137 height 23
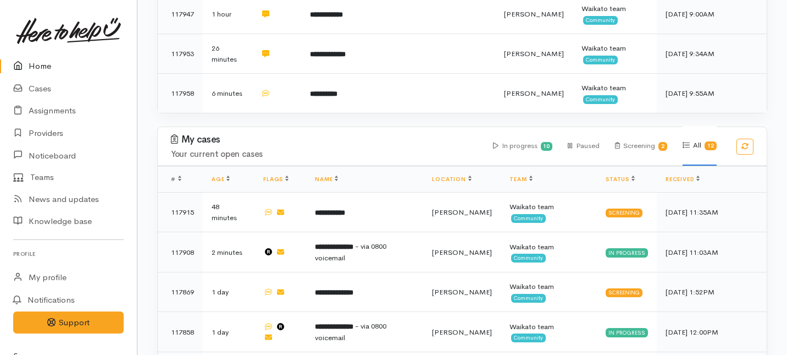
scroll to position [643, 0]
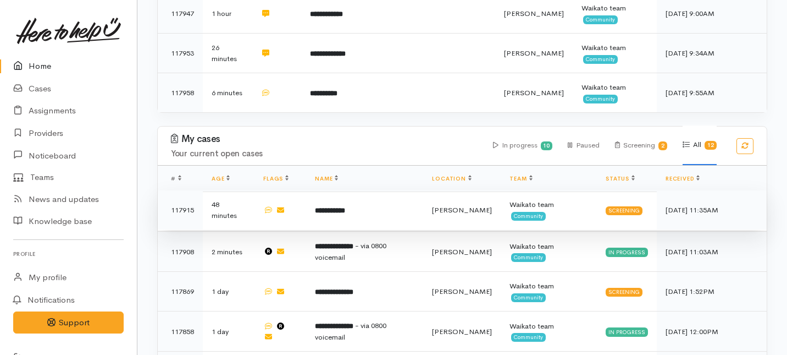
click at [362, 190] on td "**********" at bounding box center [364, 210] width 117 height 40
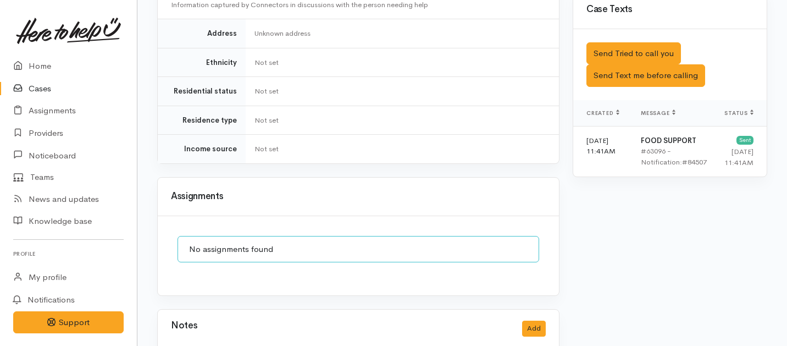
scroll to position [679, 0]
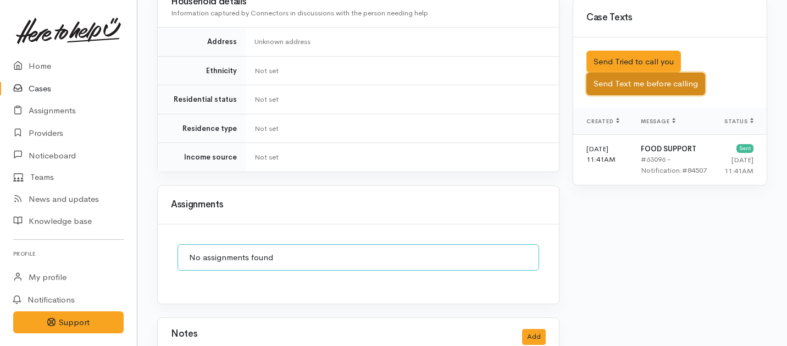
click at [618, 73] on button "Send Text me before calling" at bounding box center [646, 84] width 119 height 23
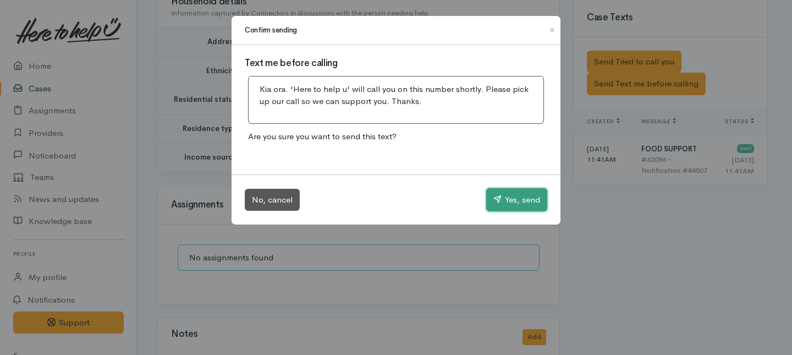
click at [516, 197] on button "Yes, send" at bounding box center [516, 199] width 61 height 23
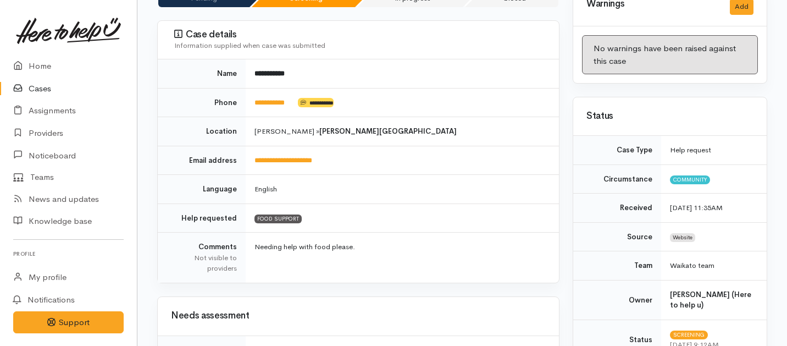
scroll to position [137, 0]
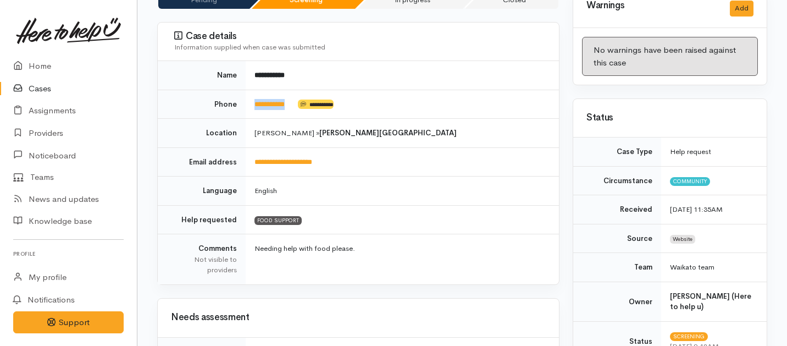
drag, startPoint x: 299, startPoint y: 93, endPoint x: 247, endPoint y: 89, distance: 51.4
click at [247, 90] on td "**********" at bounding box center [402, 104] width 313 height 29
copy td "**********"
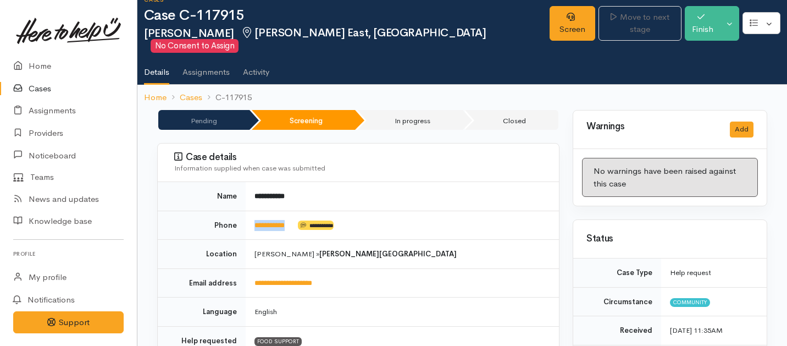
scroll to position [0, 0]
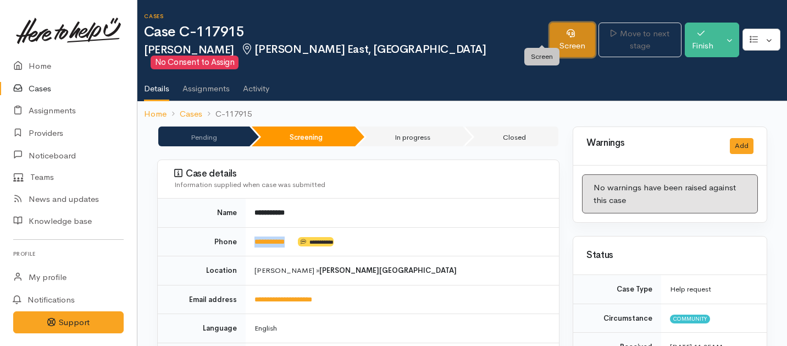
click at [550, 37] on link "Screen" at bounding box center [573, 40] width 46 height 35
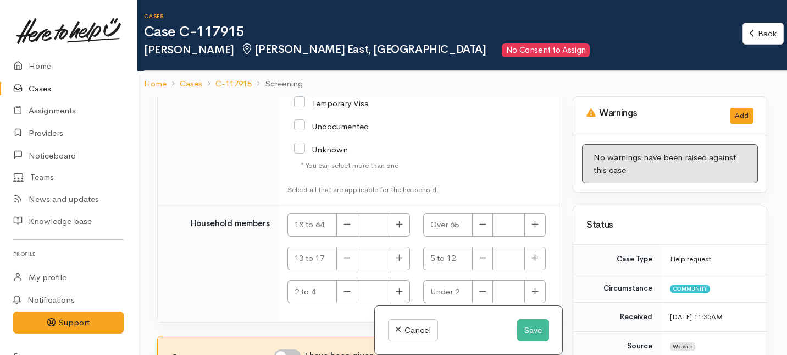
scroll to position [739, 0]
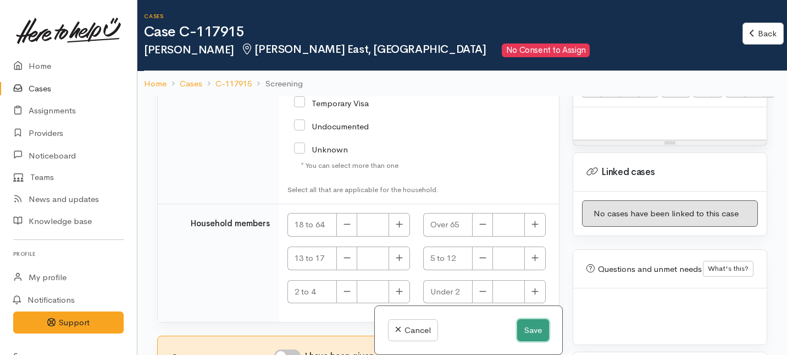
click at [533, 330] on button "Save" at bounding box center [533, 330] width 32 height 23
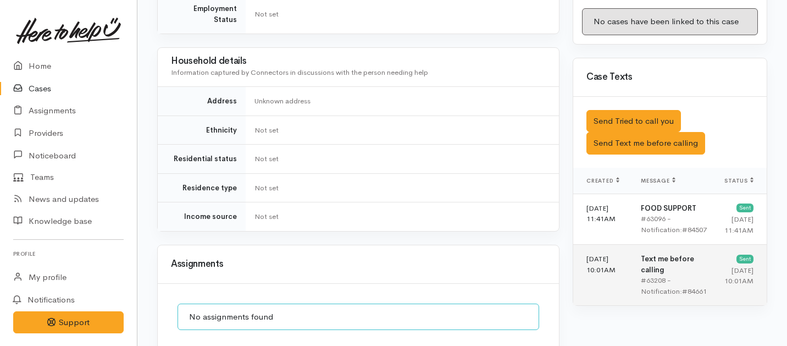
scroll to position [587, 0]
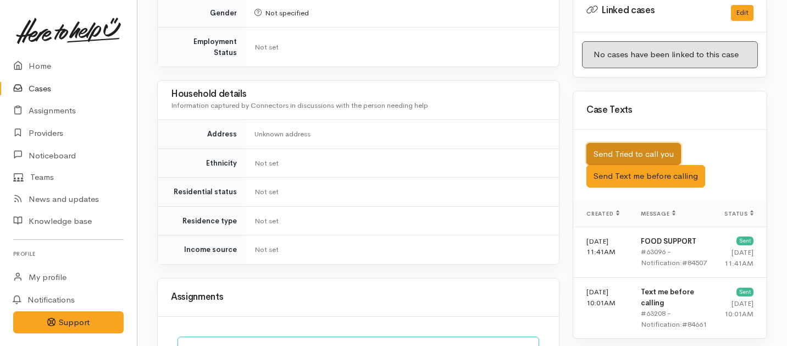
click at [652, 143] on button "Send Tried to call you" at bounding box center [634, 154] width 95 height 23
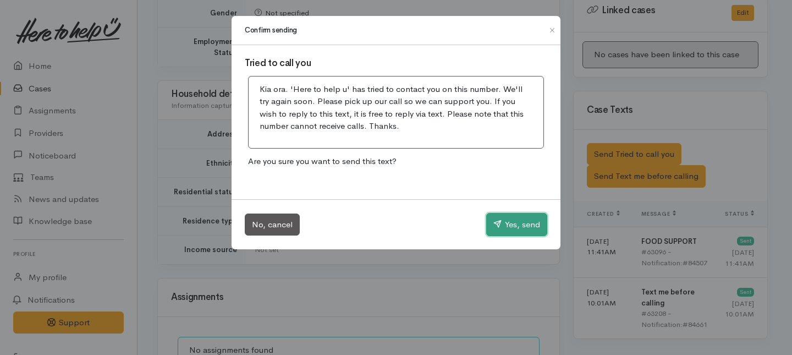
click at [520, 235] on button "Yes, send" at bounding box center [516, 224] width 61 height 23
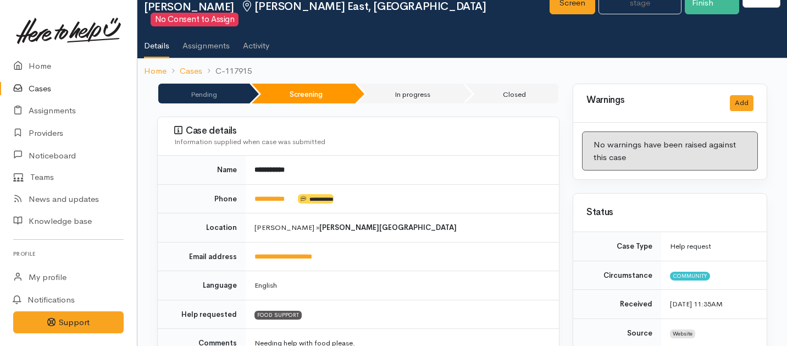
scroll to position [0, 0]
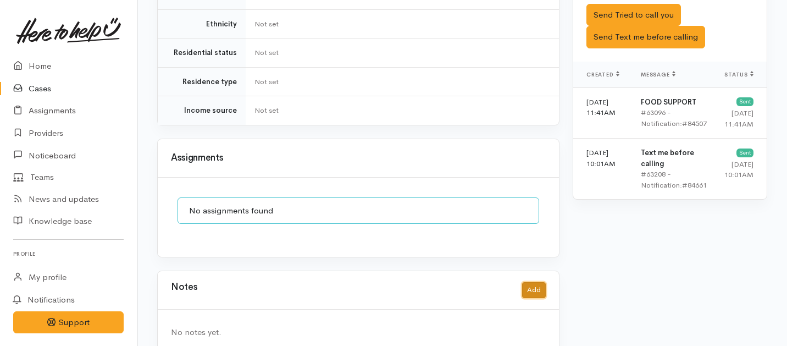
click at [532, 282] on button "Add" at bounding box center [534, 290] width 24 height 16
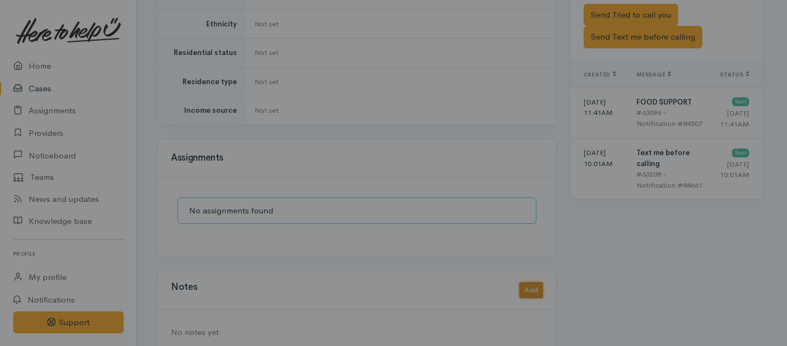
scroll to position [717, 0]
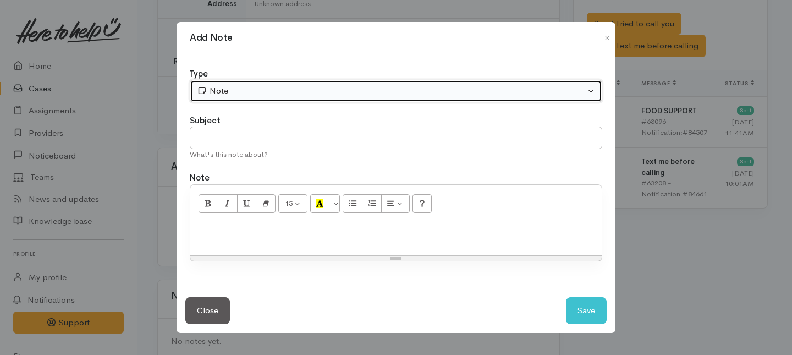
click at [313, 90] on div "Note" at bounding box center [391, 91] width 388 height 13
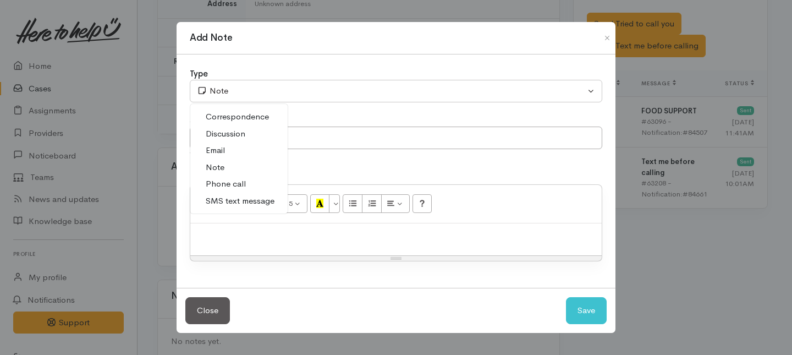
click at [232, 186] on span "Phone call" at bounding box center [226, 184] width 40 height 13
select select "3"
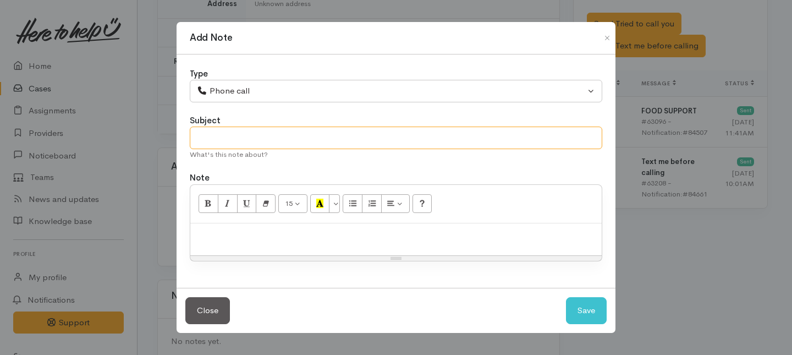
click at [234, 129] on input "text" at bounding box center [396, 137] width 412 height 23
type input "Attempt to contact"
click at [249, 255] on div at bounding box center [395, 239] width 411 height 32
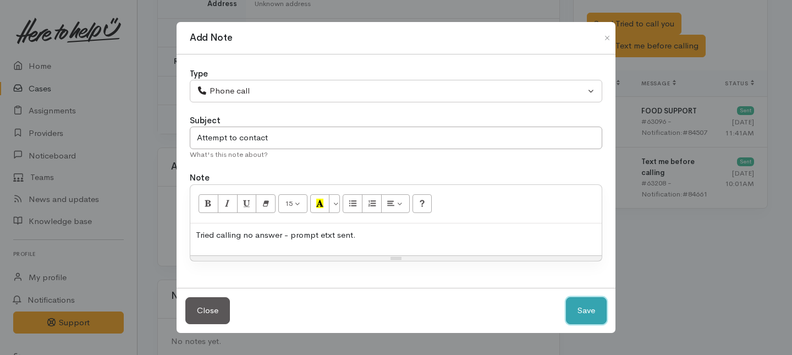
click at [588, 314] on button "Save" at bounding box center [586, 310] width 41 height 27
select select "1"
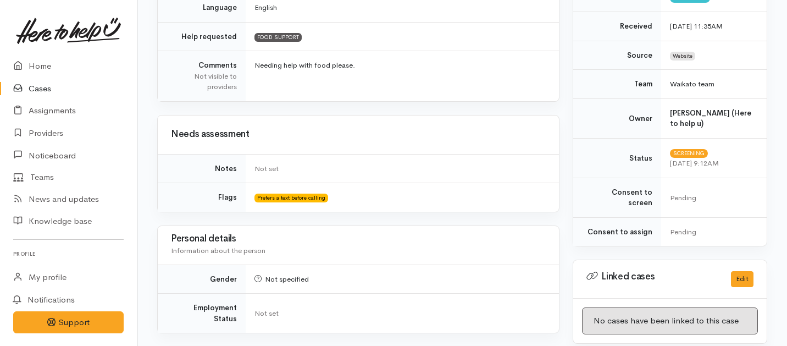
scroll to position [0, 0]
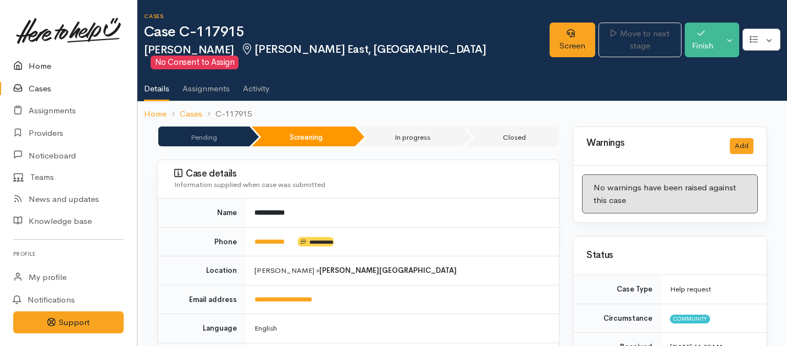
click at [37, 64] on link "Home" at bounding box center [68, 66] width 137 height 23
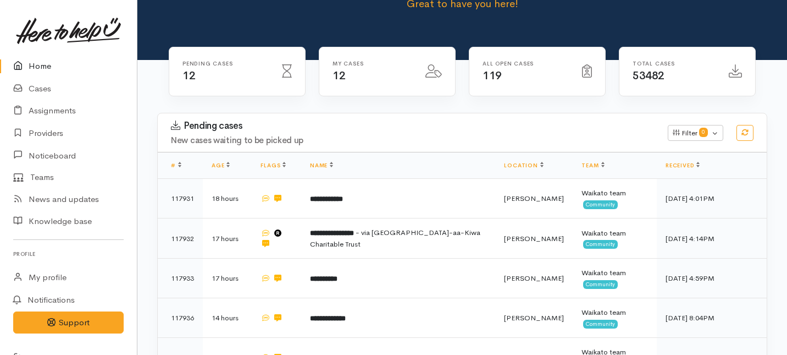
scroll to position [111, 0]
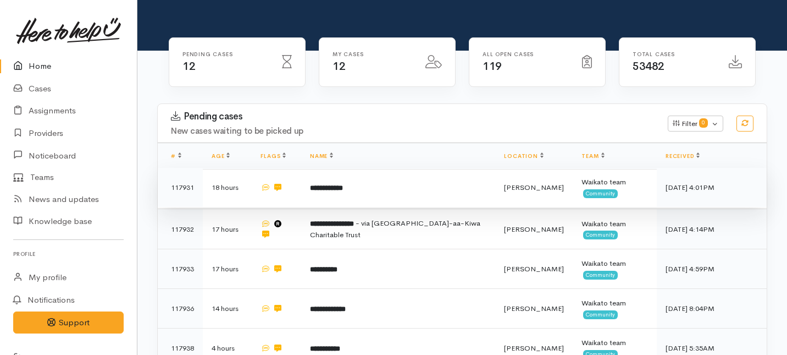
click at [343, 184] on b "**********" at bounding box center [326, 187] width 33 height 7
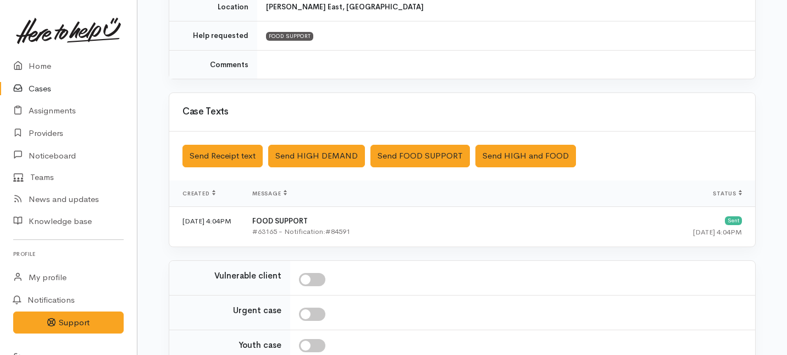
scroll to position [336, 0]
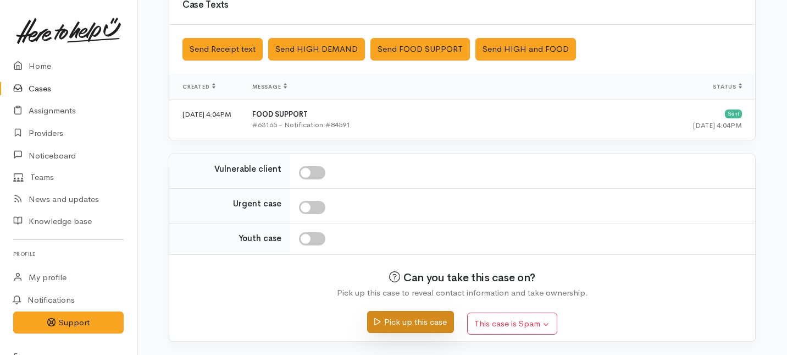
click at [399, 318] on button "Pick up this case" at bounding box center [410, 322] width 86 height 23
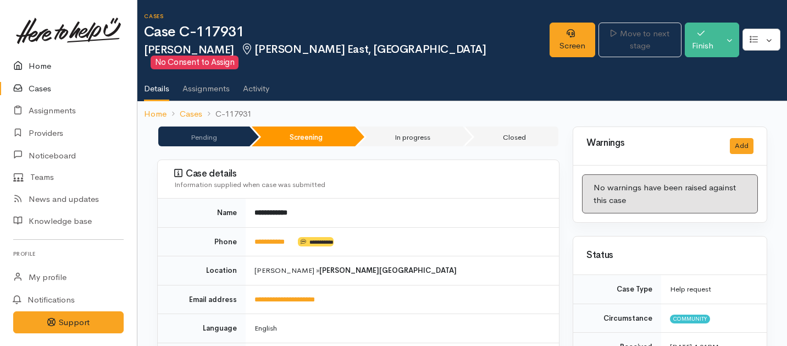
click at [36, 64] on link "Home" at bounding box center [68, 66] width 137 height 23
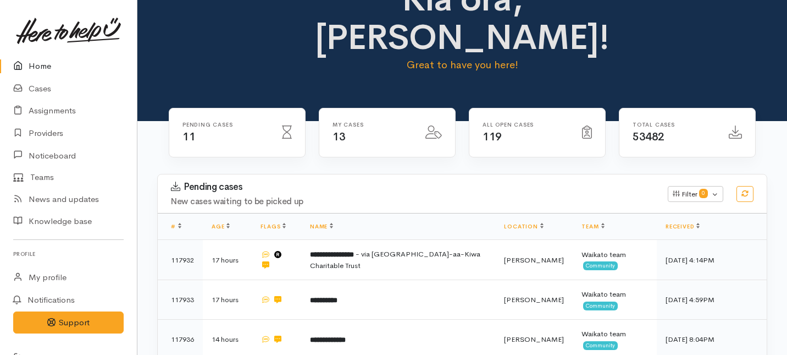
scroll to position [41, 0]
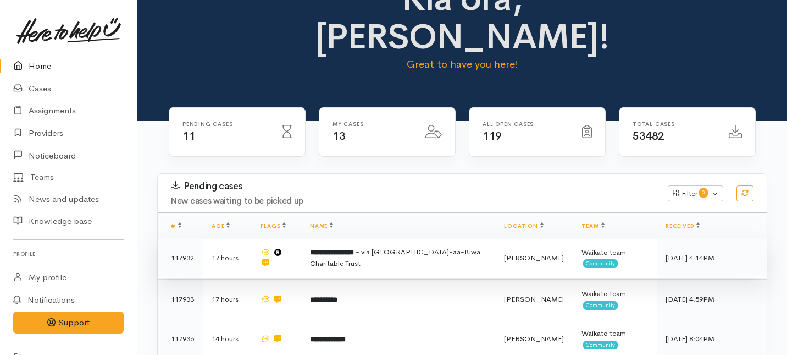
click at [325, 247] on span "- via [GEOGRAPHIC_DATA]-aa-Kiwa Charitable Trust" at bounding box center [395, 257] width 170 height 21
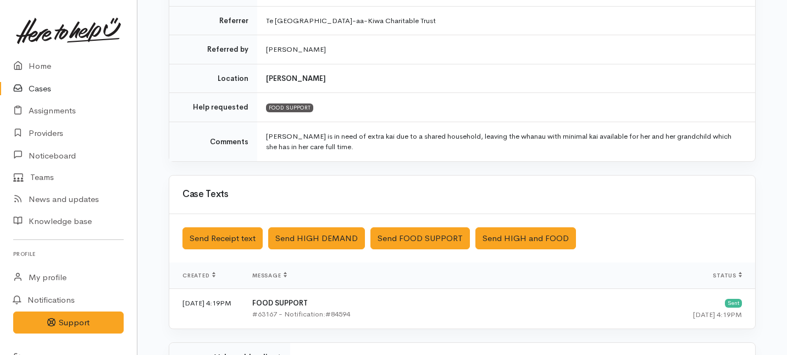
scroll to position [404, 0]
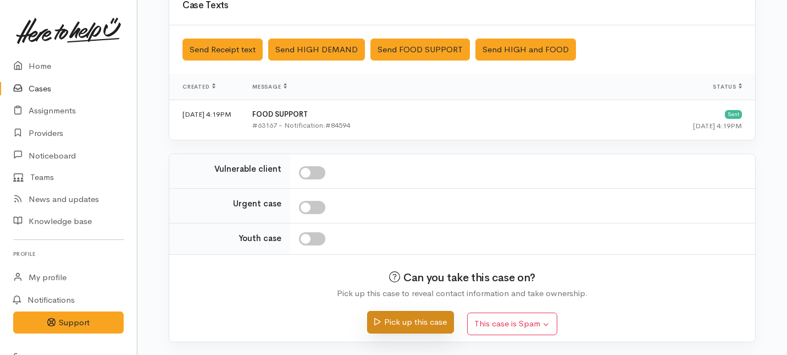
click at [405, 323] on button "Pick up this case" at bounding box center [410, 322] width 86 height 23
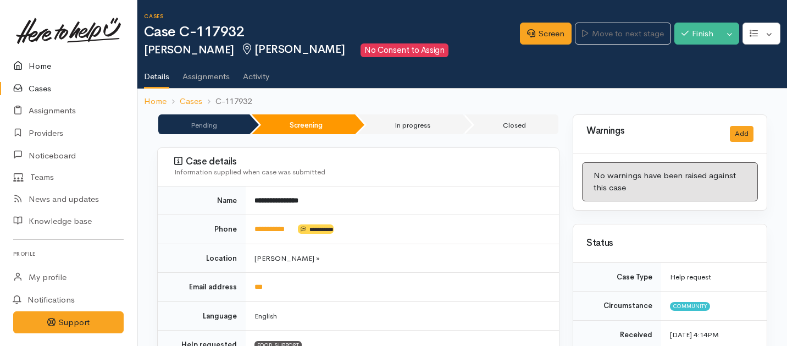
click at [43, 63] on link "Home" at bounding box center [68, 66] width 137 height 23
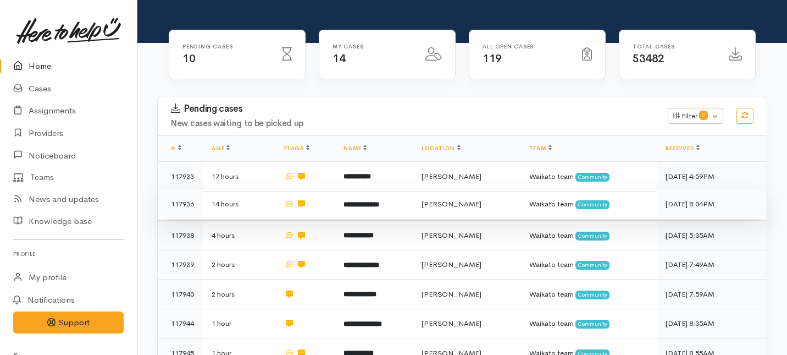
scroll to position [122, 0]
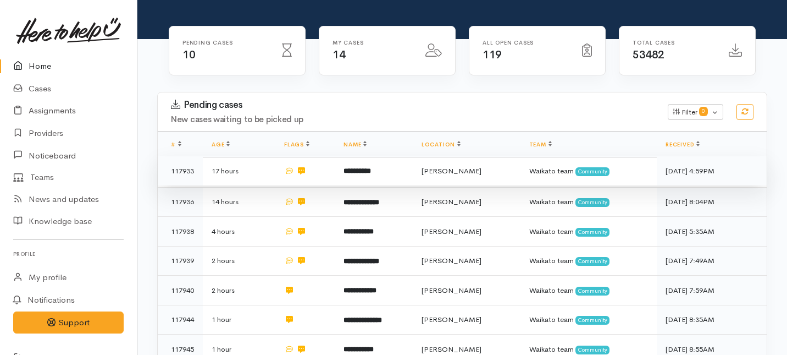
click at [353, 167] on b "**********" at bounding box center [357, 170] width 27 height 7
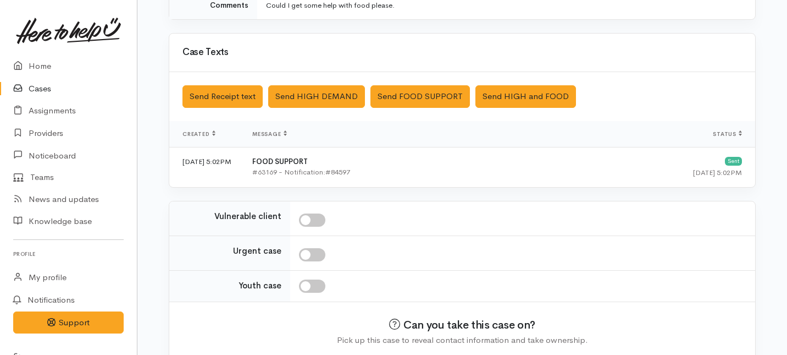
scroll to position [336, 0]
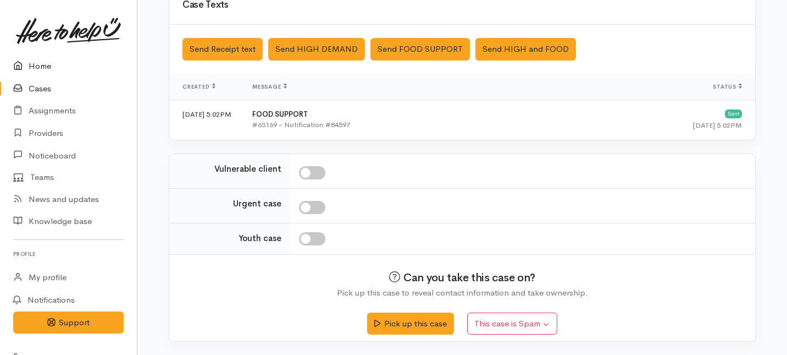
click at [37, 62] on link "Home" at bounding box center [68, 66] width 137 height 23
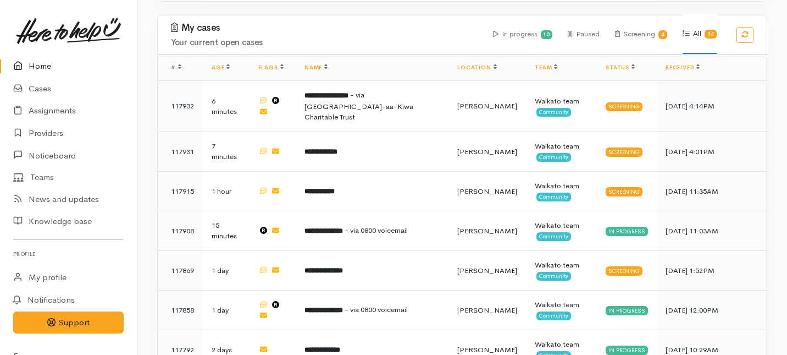
scroll to position [569, 0]
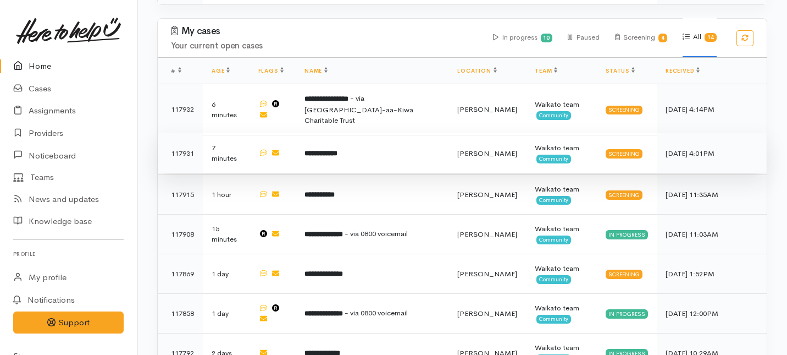
click at [367, 133] on td "**********" at bounding box center [372, 153] width 153 height 40
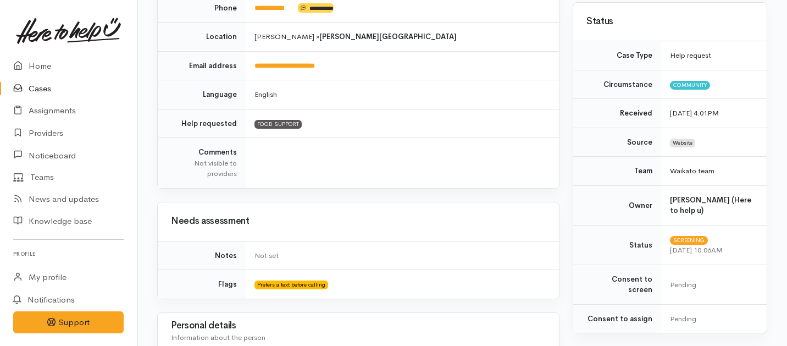
scroll to position [726, 0]
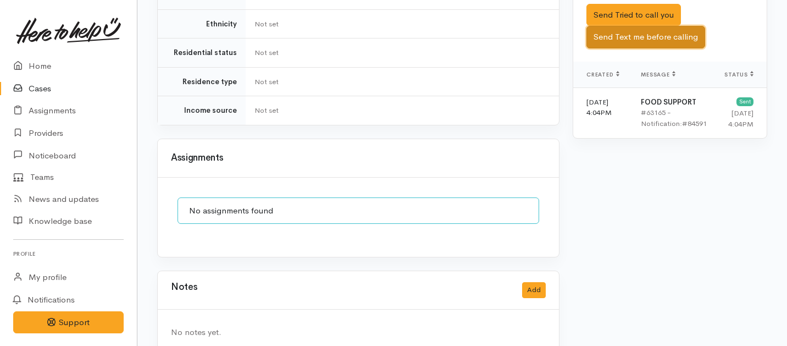
click at [682, 26] on button "Send Text me before calling" at bounding box center [646, 37] width 119 height 23
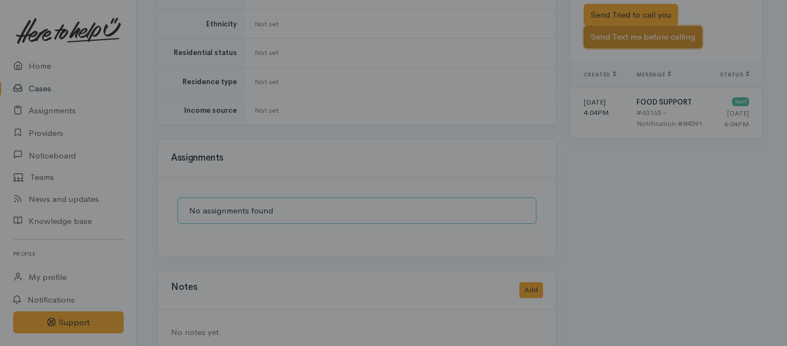
scroll to position [717, 0]
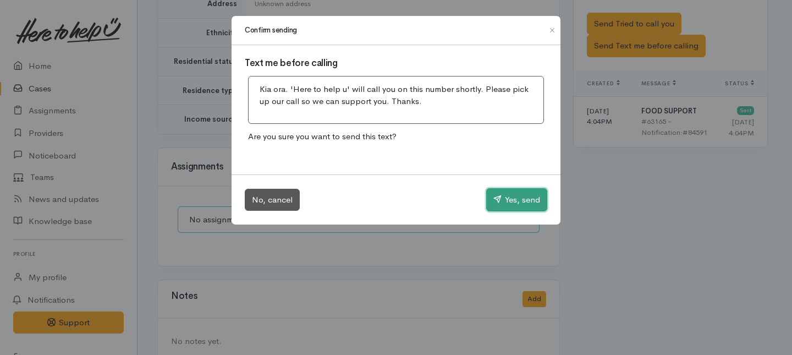
click at [510, 202] on button "Yes, send" at bounding box center [516, 199] width 61 height 23
